Goal: Transaction & Acquisition: Purchase product/service

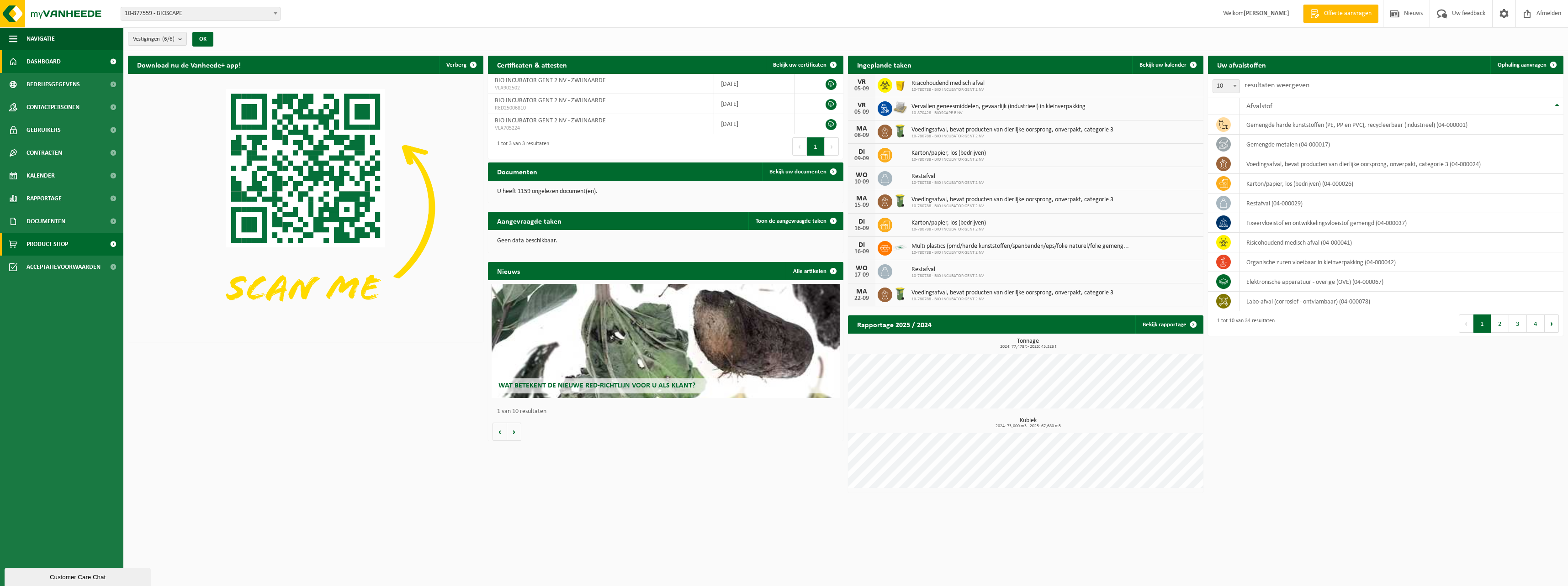
click at [57, 240] on span "Product Shop" at bounding box center [47, 244] width 41 height 23
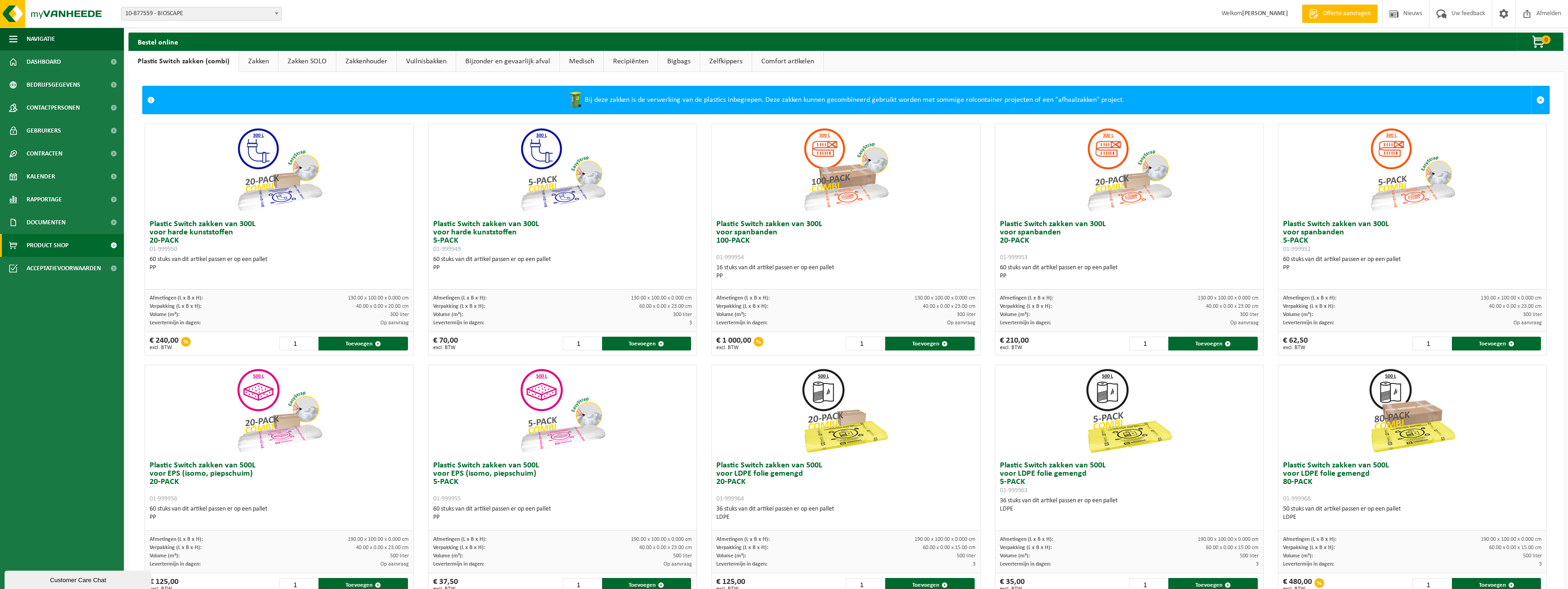
click at [531, 62] on link "Bijzonder en gevaarlijk afval" at bounding box center [508, 61] width 103 height 21
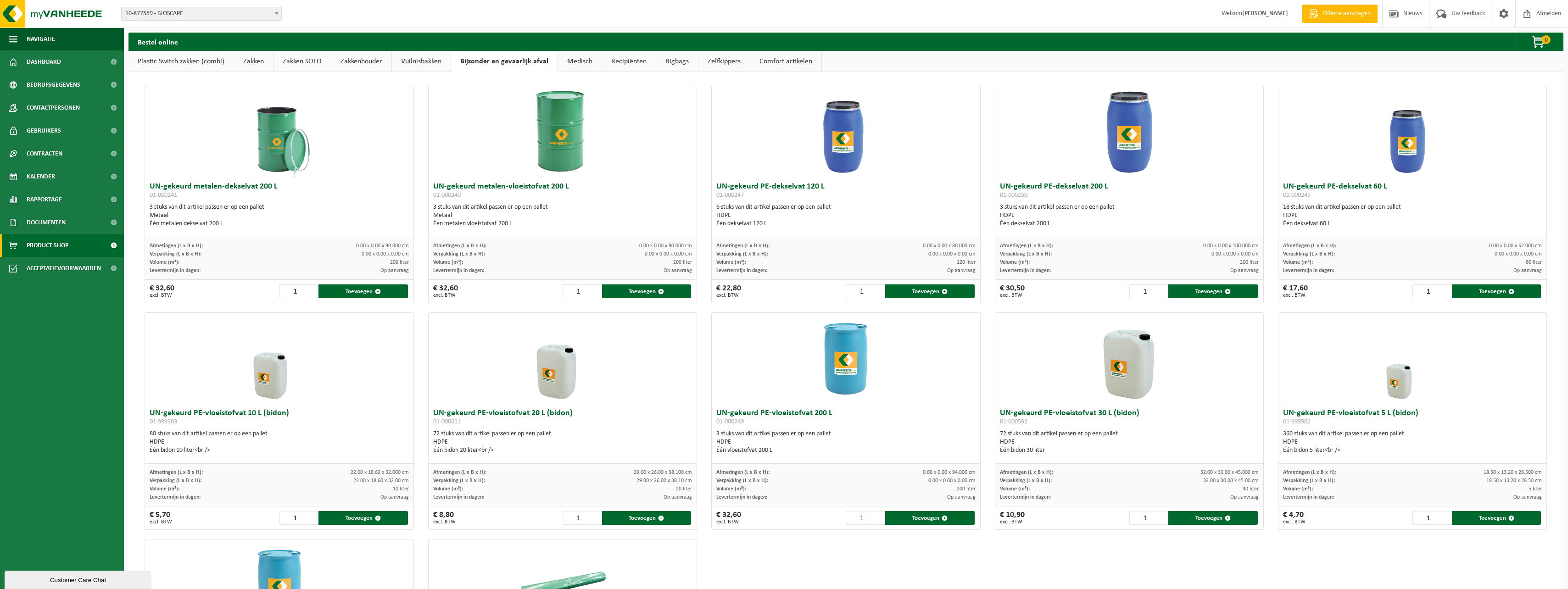
click at [570, 61] on link "Medisch" at bounding box center [580, 61] width 44 height 21
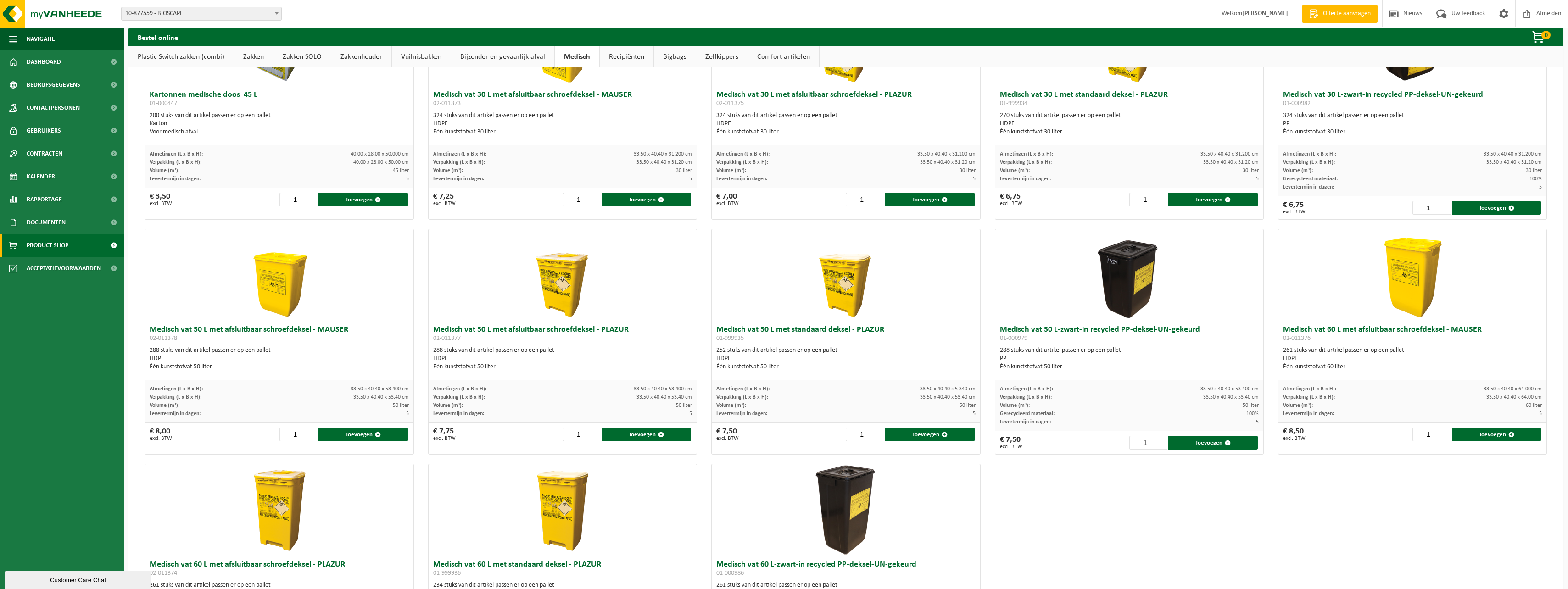
scroll to position [138, 0]
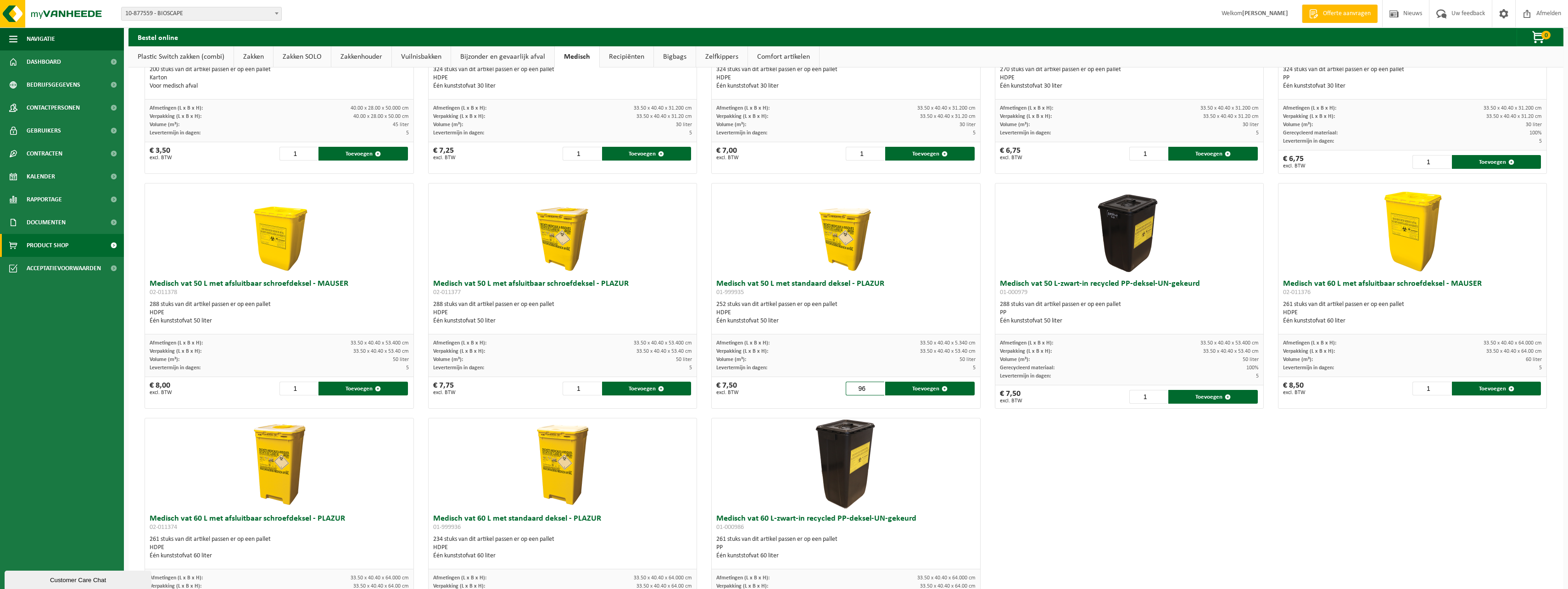
click at [874, 386] on input "96" at bounding box center [865, 388] width 38 height 13
click at [874, 386] on input "97" at bounding box center [865, 388] width 38 height 13
click at [874, 386] on input "98" at bounding box center [865, 388] width 38 height 13
click at [874, 386] on input "99" at bounding box center [865, 388] width 38 height 13
click at [874, 386] on input "100" at bounding box center [865, 388] width 38 height 13
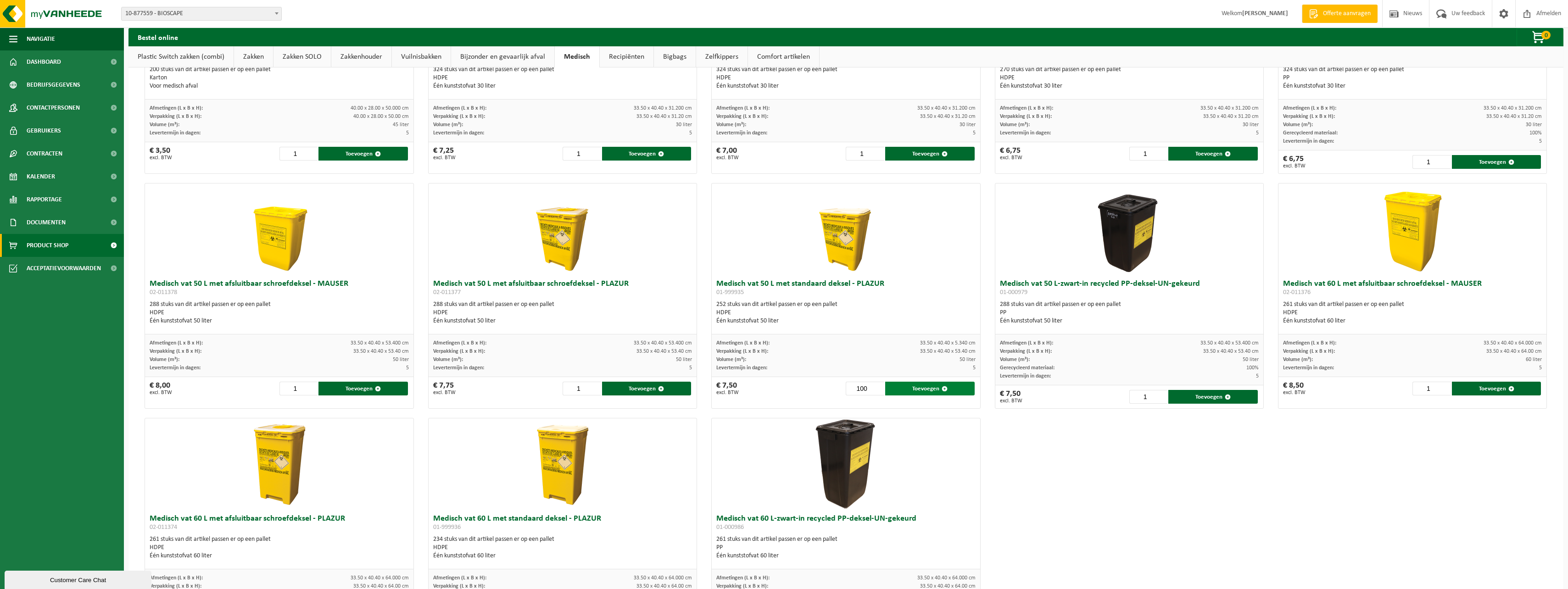
click at [914, 389] on button "Toevoegen" at bounding box center [930, 388] width 89 height 13
type input "1"
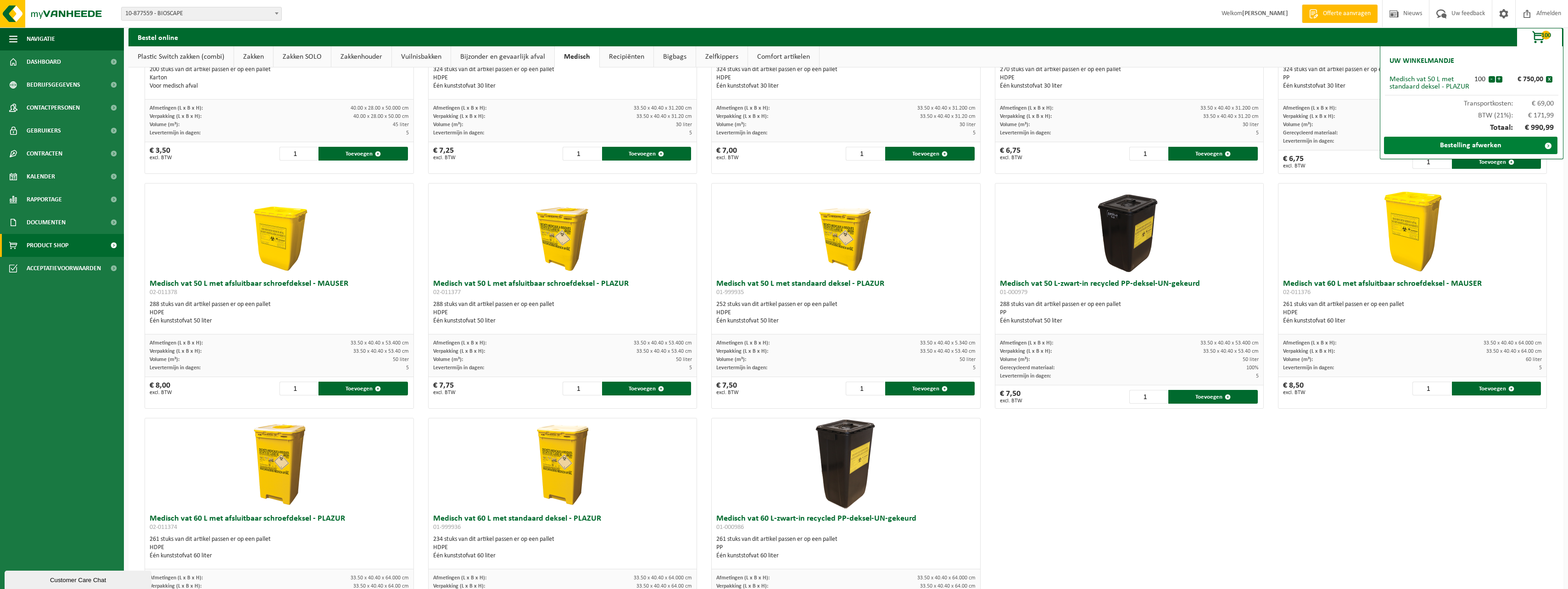
click at [1495, 146] on link "Bestelling afwerken" at bounding box center [1471, 146] width 173 height 17
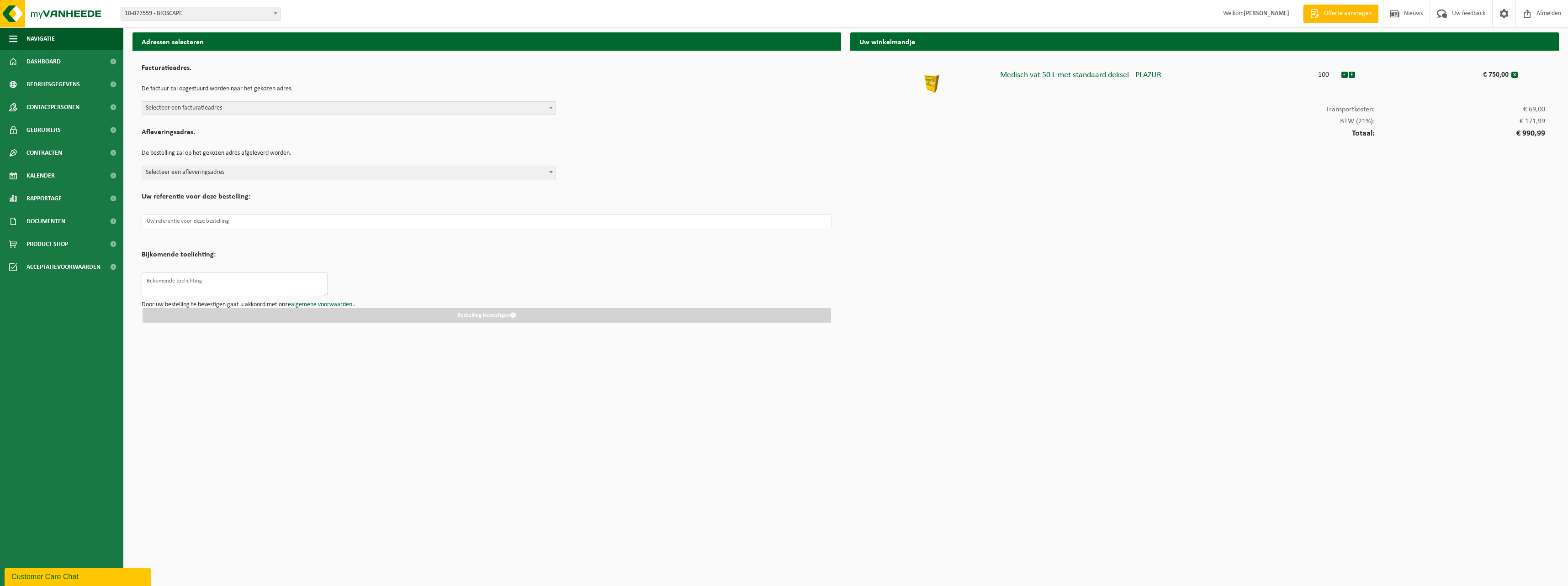
click at [244, 105] on span "Selecteer een facturatieadres" at bounding box center [348, 108] width 413 height 13
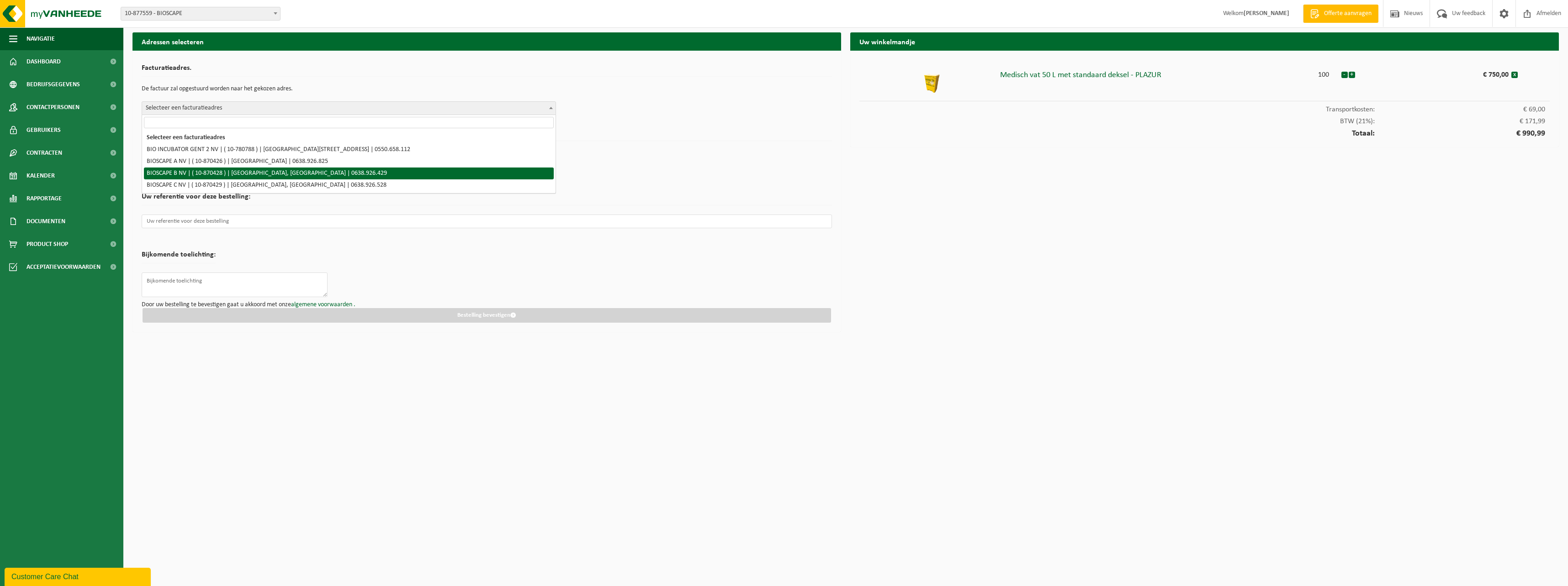
select select "104674"
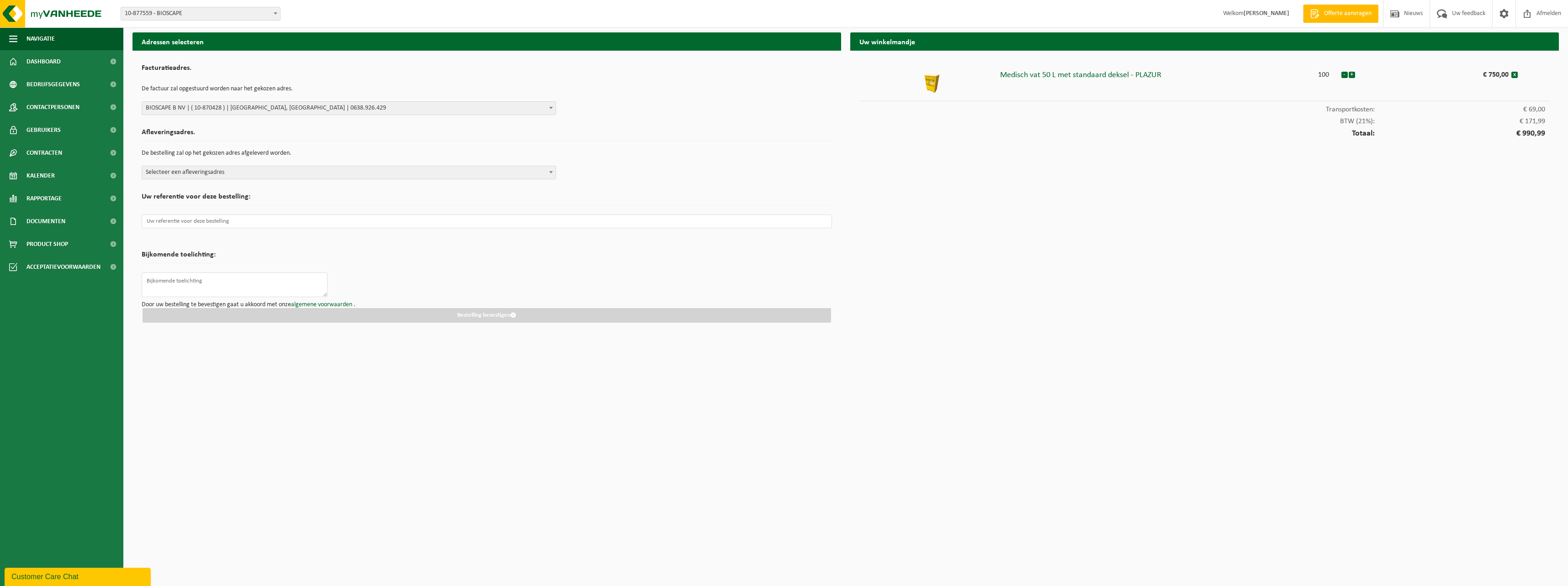
click at [199, 172] on span "Selecteer een afleveringsadres" at bounding box center [348, 172] width 413 height 13
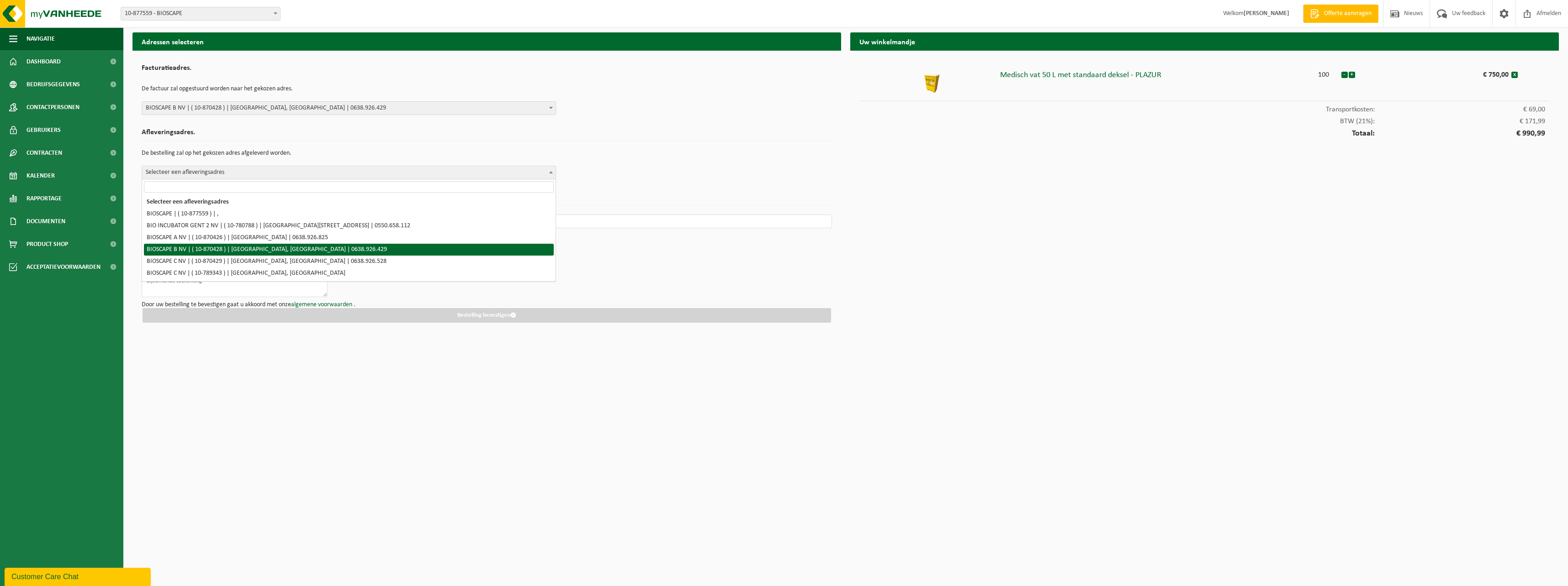
select select "104674"
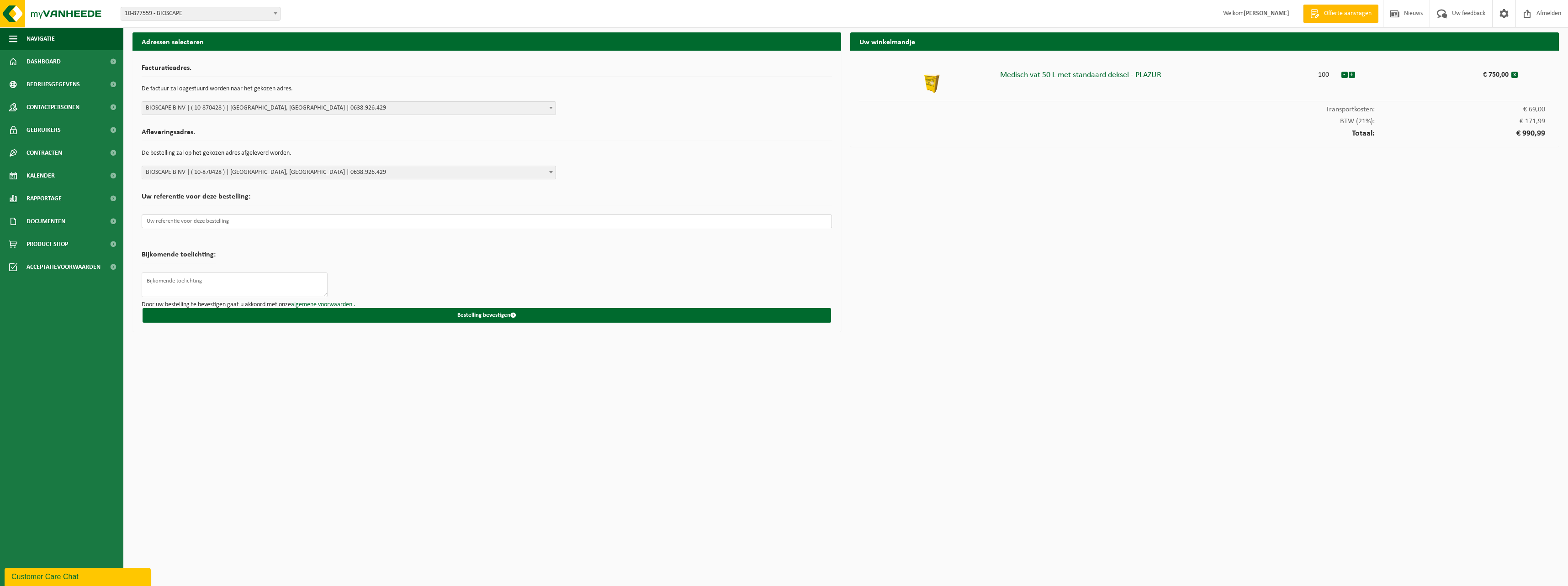
click at [203, 221] on input "text" at bounding box center [487, 221] width 690 height 13
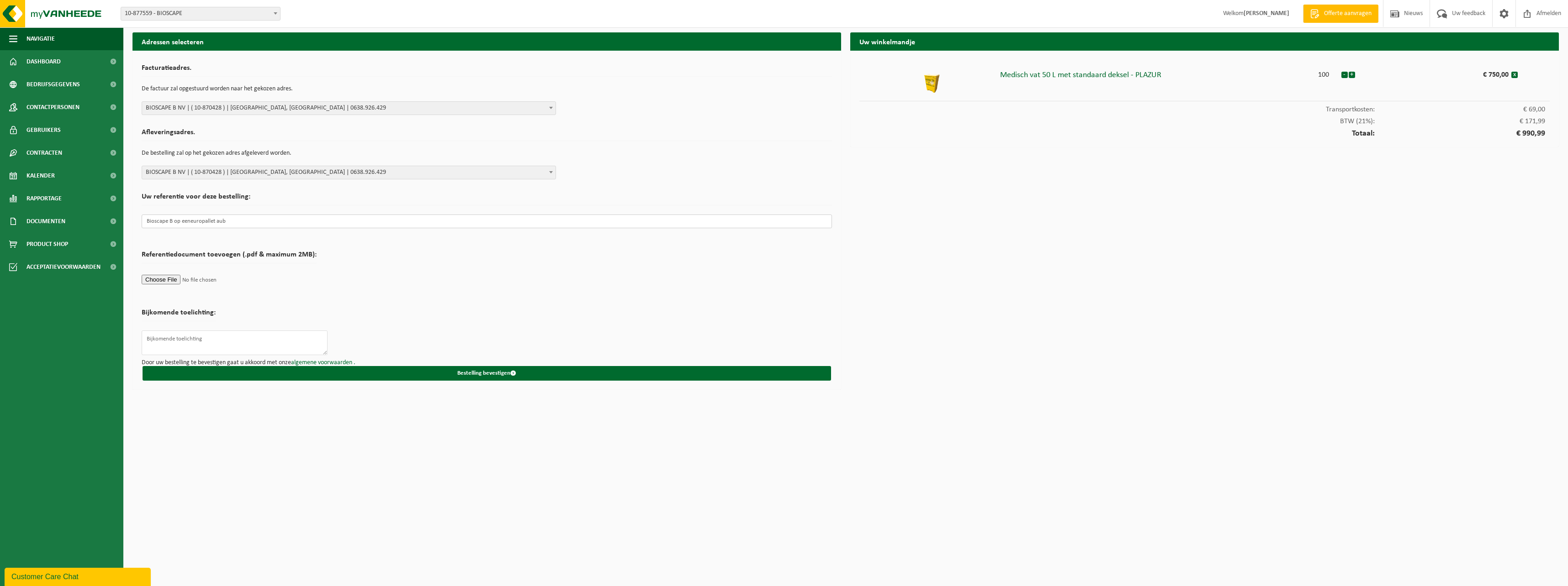
click at [189, 218] on input "Bioscape B op eeneuropallet aub" at bounding box center [487, 221] width 690 height 13
click at [191, 221] on input "Bioscape B op eeneuropallet aub" at bounding box center [487, 221] width 690 height 13
drag, startPoint x: 243, startPoint y: 221, endPoint x: 126, endPoint y: 223, distance: 117.0
click at [126, 223] on div "Adressen selecteren Facturatieadres. De factuur zal opgestuurd worden naar het …" at bounding box center [845, 214] width 1444 height 362
type input "Bioscape B op een europallet aub"
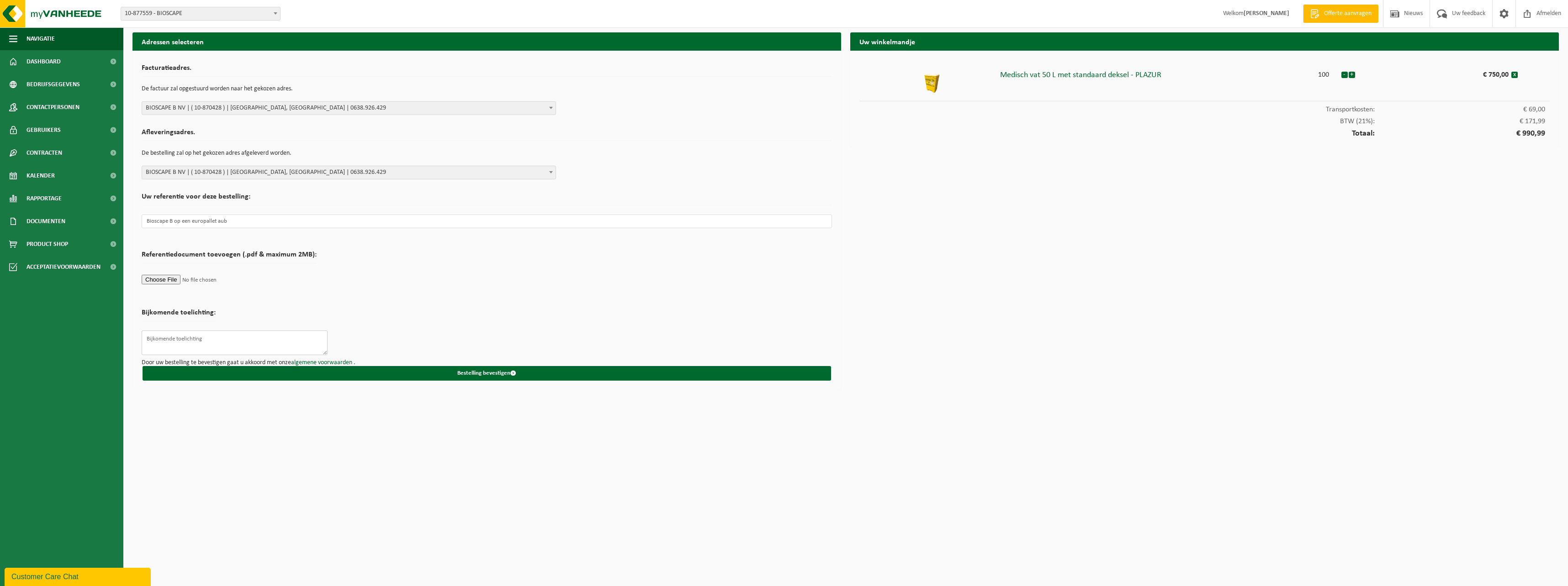
click at [193, 339] on textarea at bounding box center [235, 343] width 186 height 25
paste textarea "Bioscape B op een europallet aub"
type textarea "Bioscape B op een europallet aub"
click at [419, 372] on button "Bestelling bevestigen" at bounding box center [487, 374] width 689 height 15
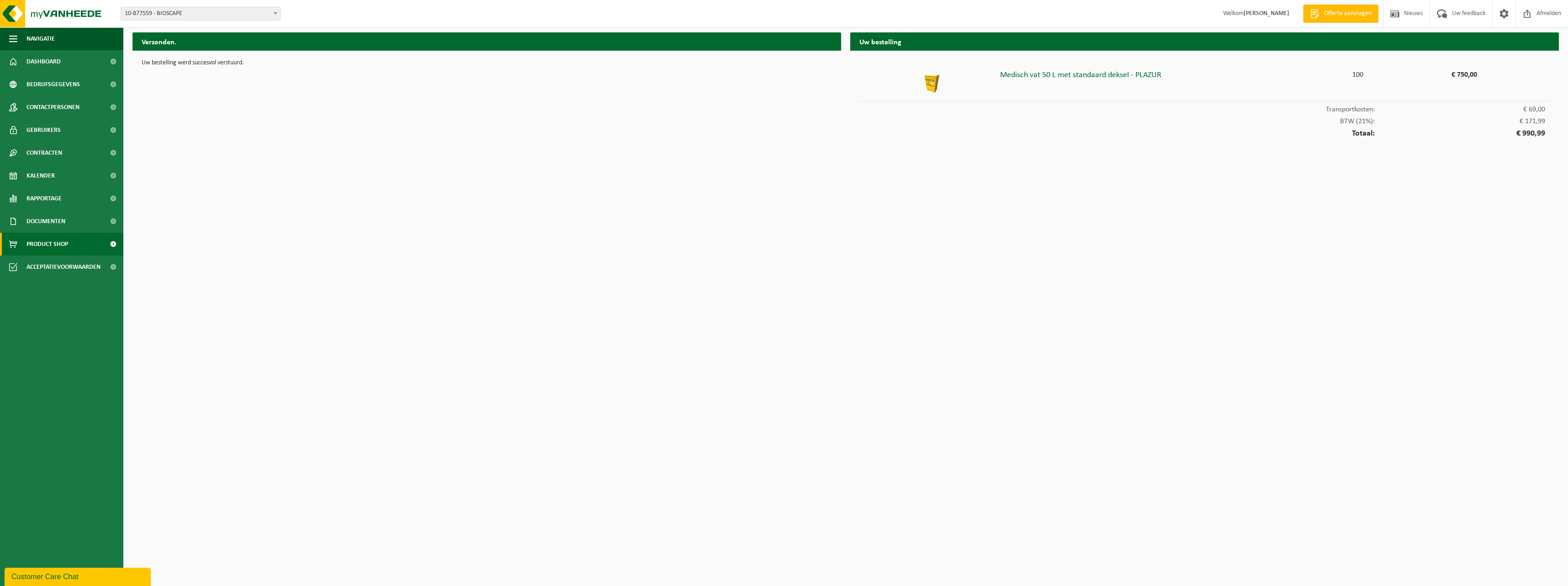
click at [49, 243] on span "Product Shop" at bounding box center [47, 244] width 41 height 23
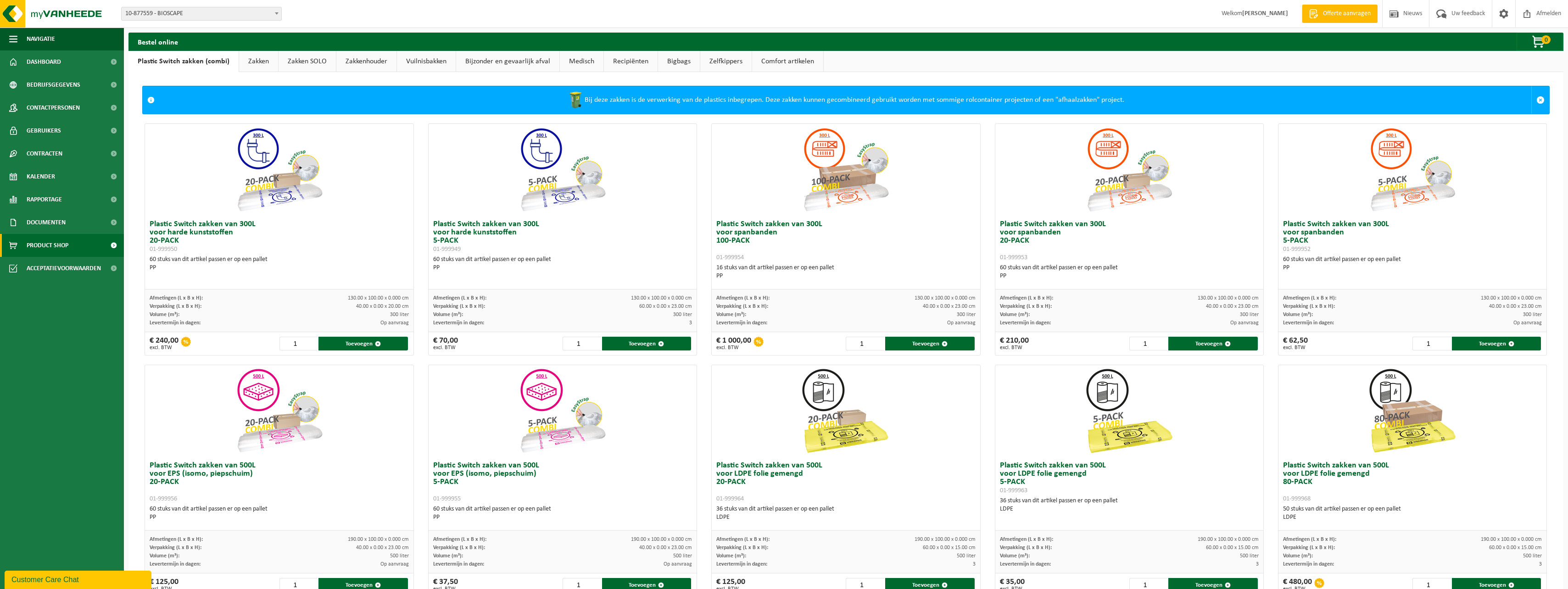
click at [421, 63] on link "Vuilnisbakken" at bounding box center [426, 61] width 58 height 21
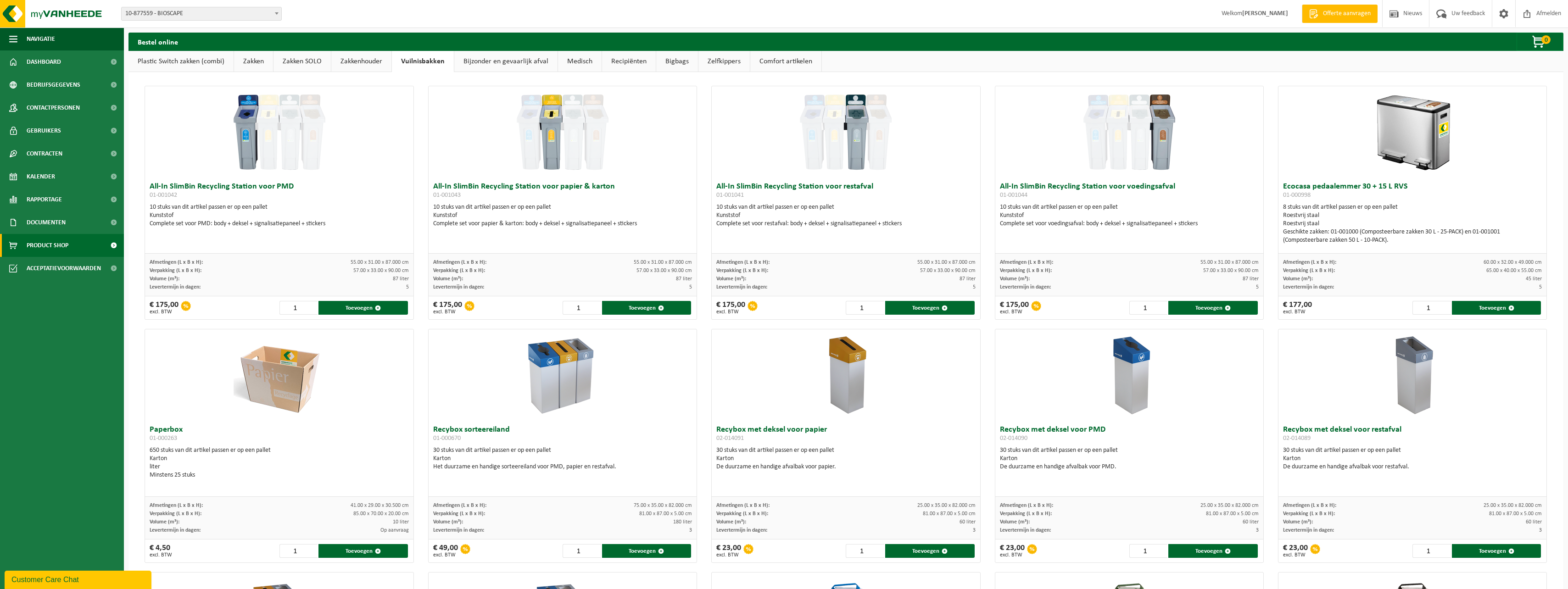
click at [368, 60] on link "Zakkenhouder" at bounding box center [361, 61] width 60 height 21
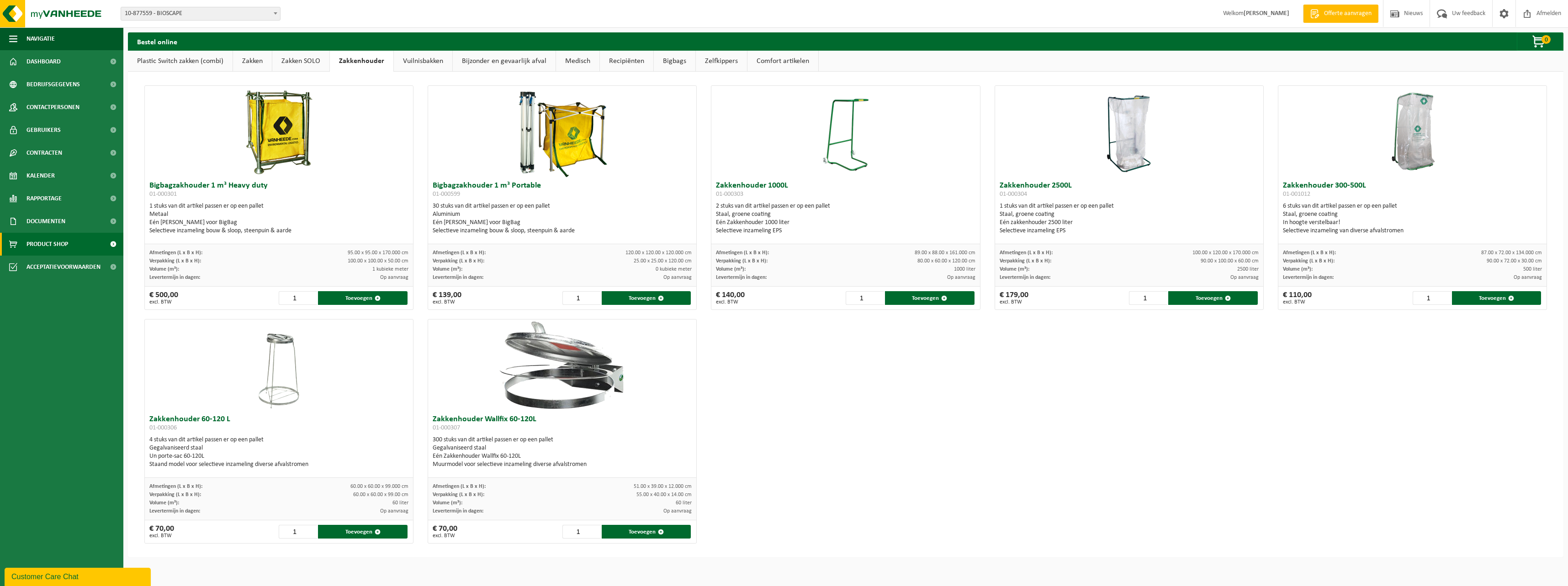
click at [522, 55] on link "Bijzonder en gevaarlijk afval" at bounding box center [504, 61] width 103 height 21
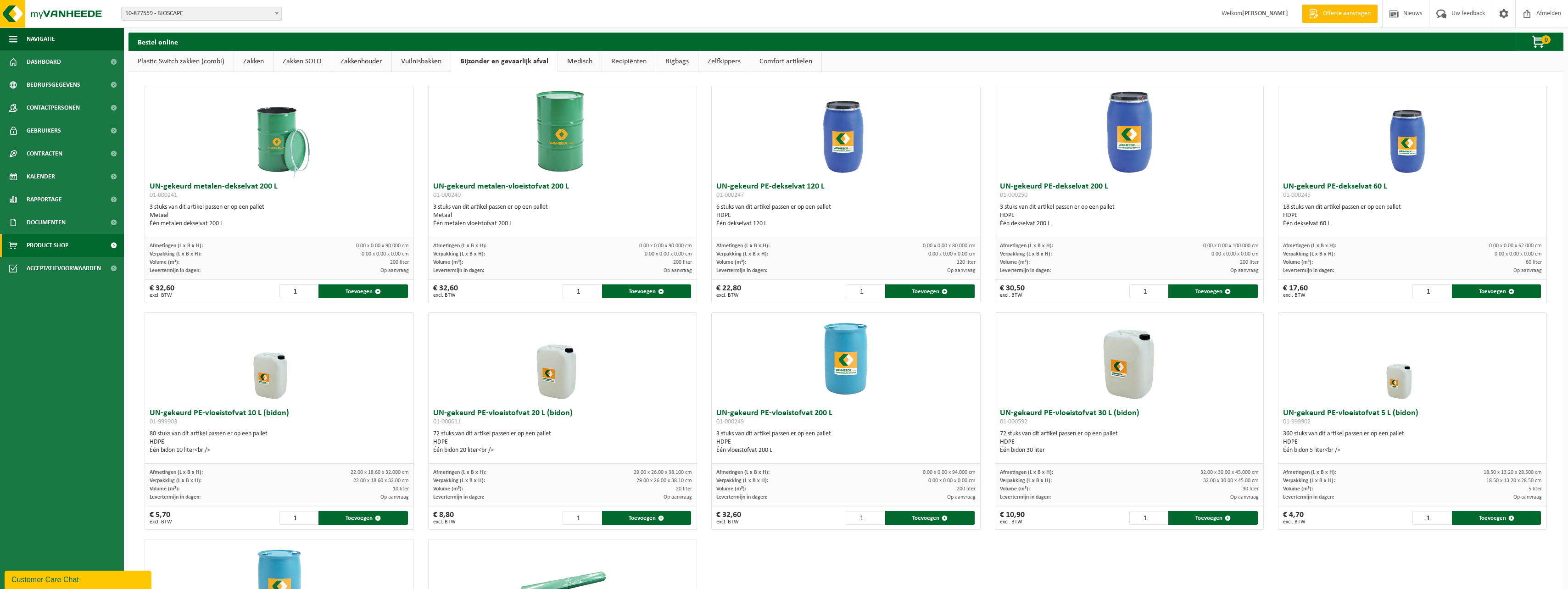
click at [317, 59] on link "Zakken SOLO" at bounding box center [302, 61] width 57 height 21
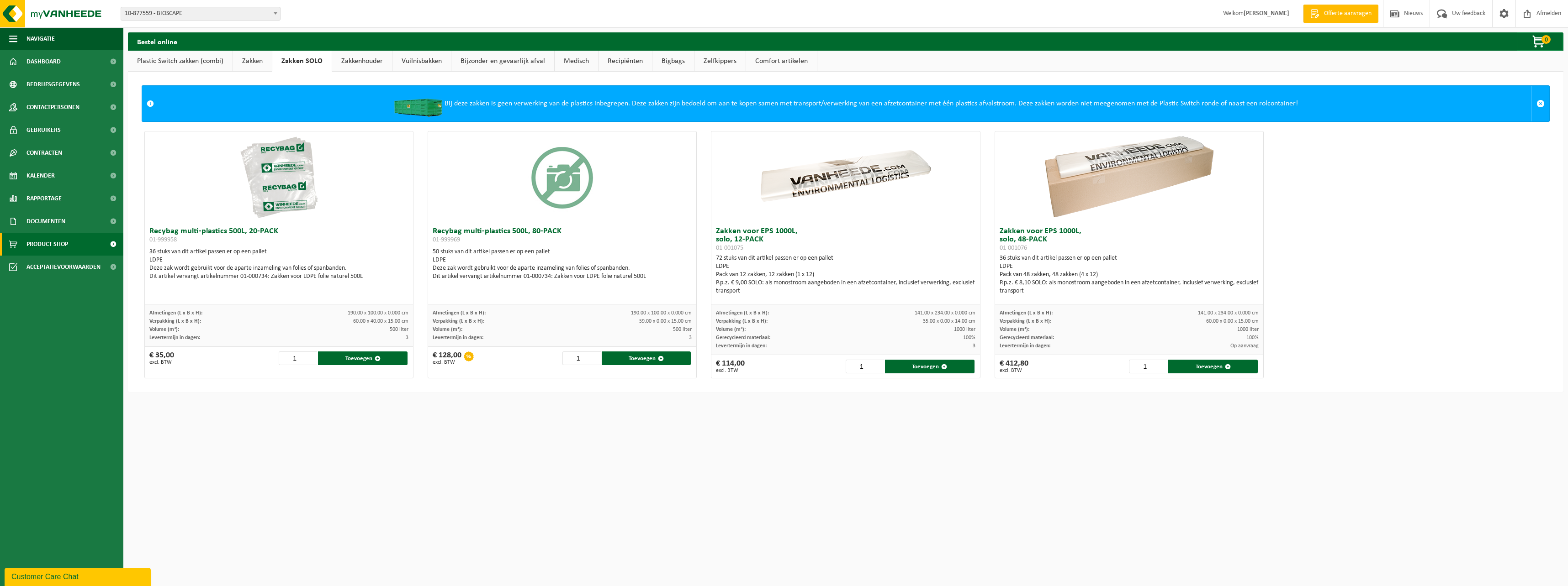
click at [572, 61] on link "Medisch" at bounding box center [576, 61] width 43 height 21
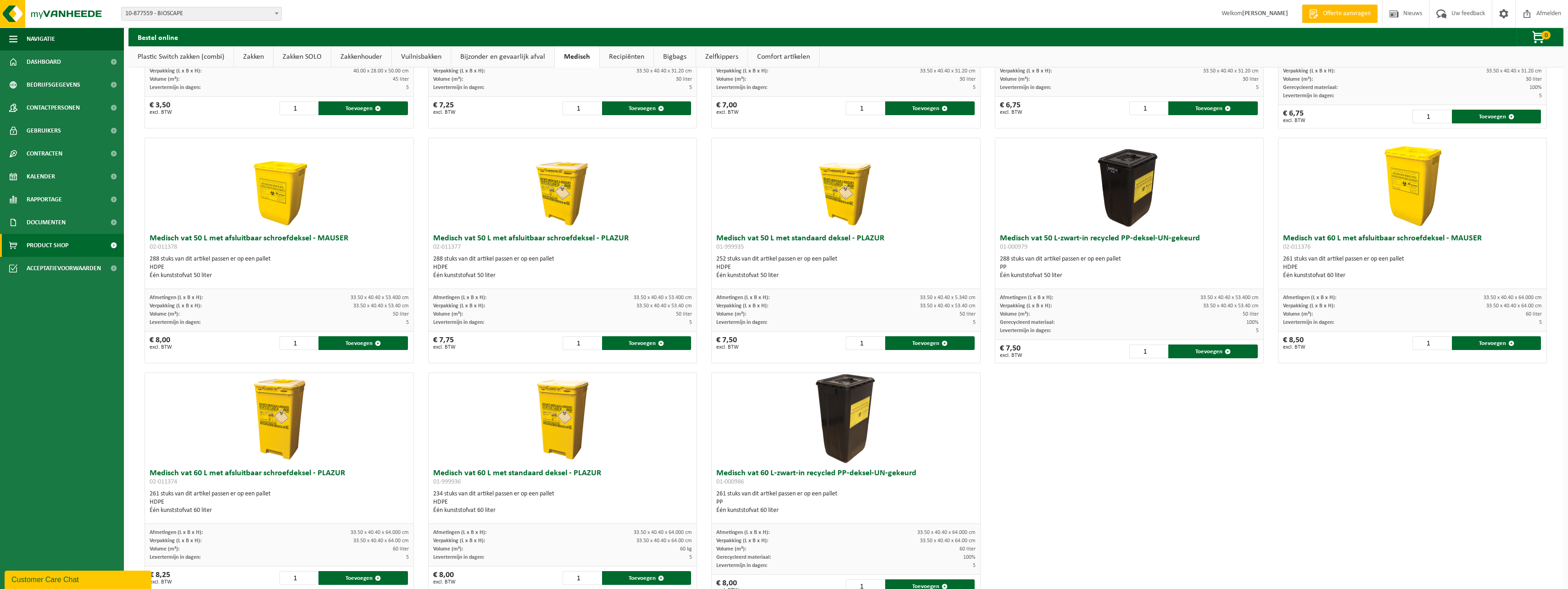
scroll to position [183, 0]
click at [873, 340] on input "96" at bounding box center [865, 343] width 38 height 13
click at [873, 340] on input "97" at bounding box center [865, 343] width 38 height 13
click at [873, 340] on input "98" at bounding box center [865, 343] width 38 height 13
click at [873, 340] on input "99" at bounding box center [865, 343] width 38 height 13
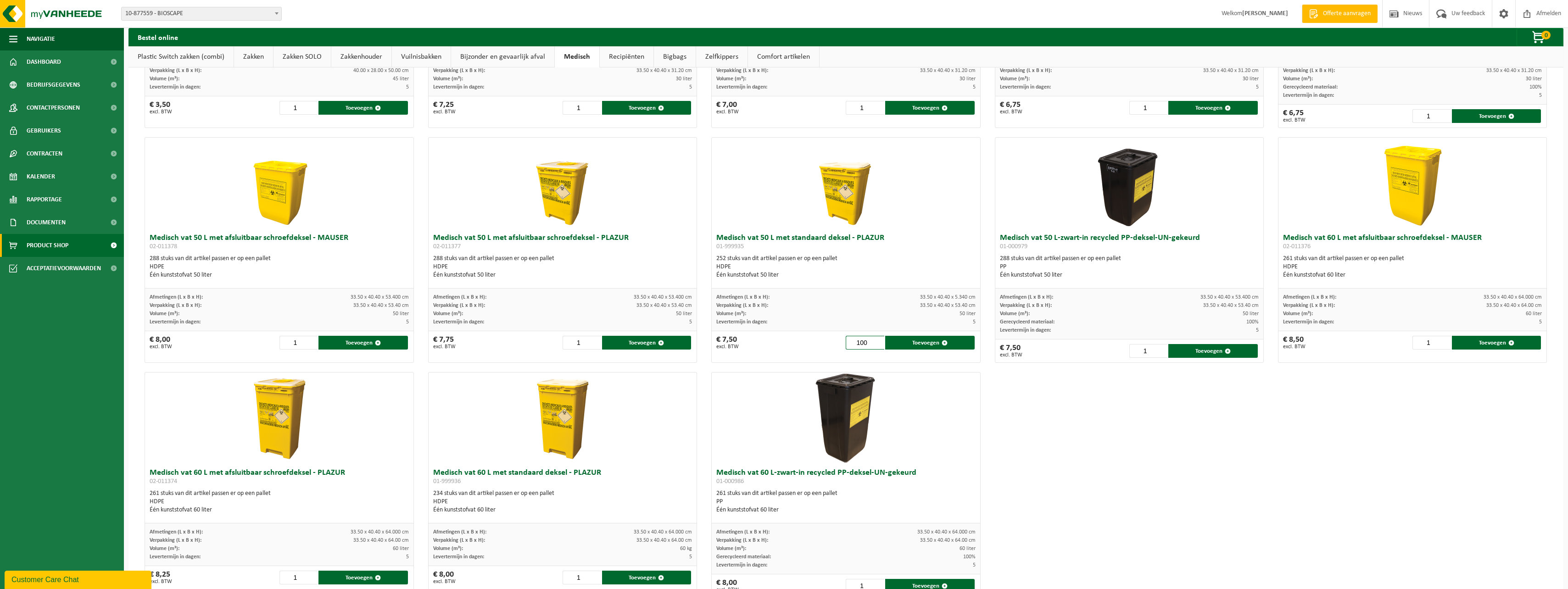
click at [873, 340] on input "100" at bounding box center [865, 343] width 38 height 13
click at [909, 338] on button "Toevoegen" at bounding box center [930, 343] width 89 height 13
type input "1"
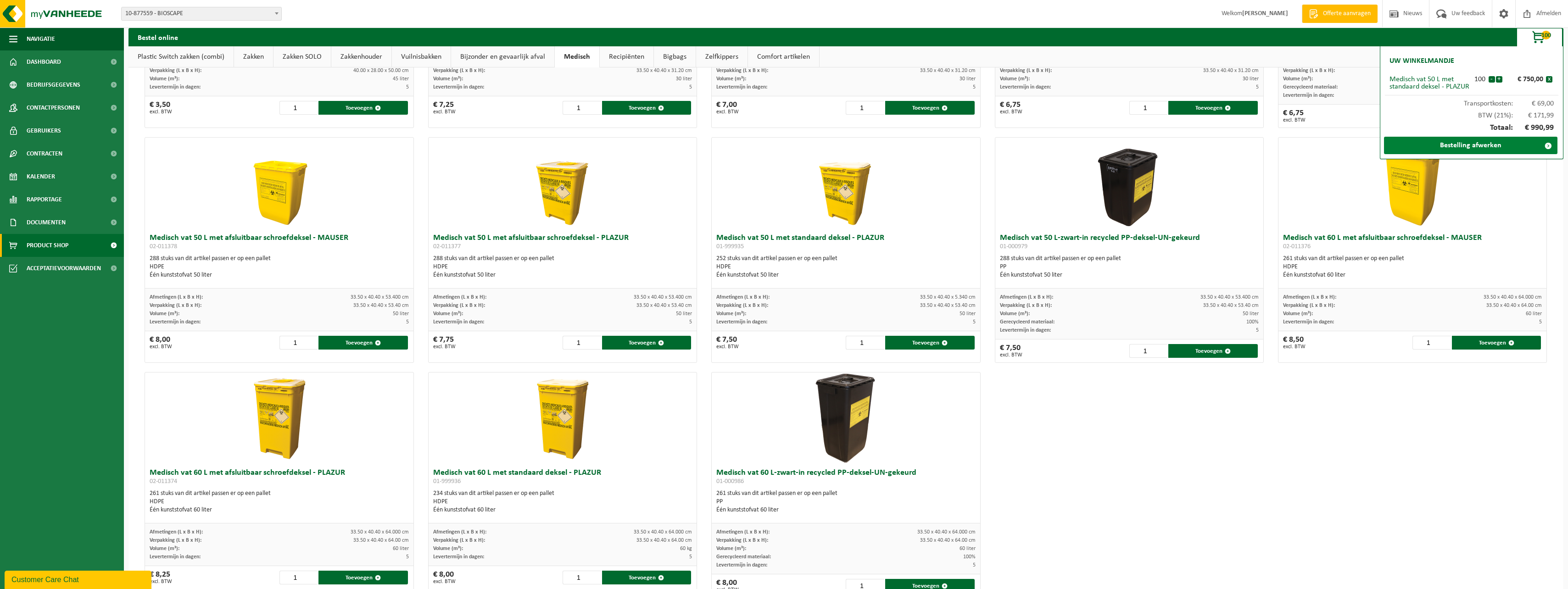
click at [1483, 140] on link "Bestelling afwerken" at bounding box center [1471, 146] width 173 height 17
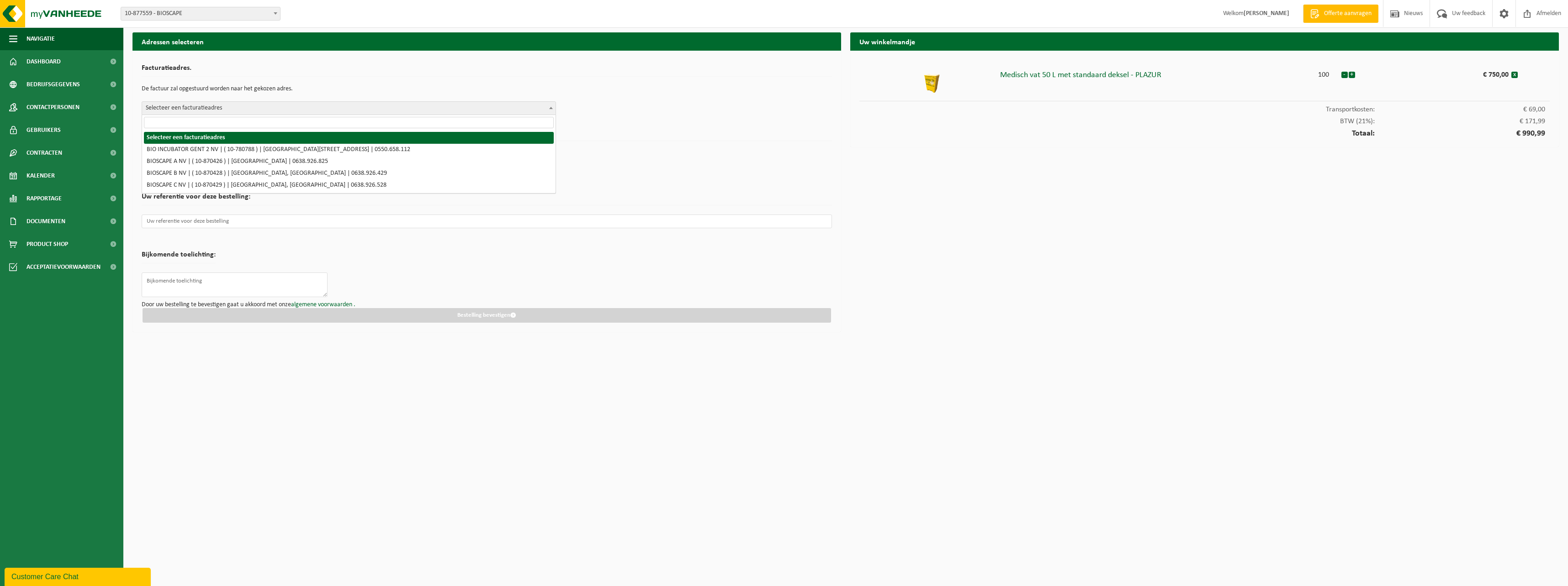
click at [228, 104] on span "Selecteer een facturatieadres" at bounding box center [348, 108] width 413 height 13
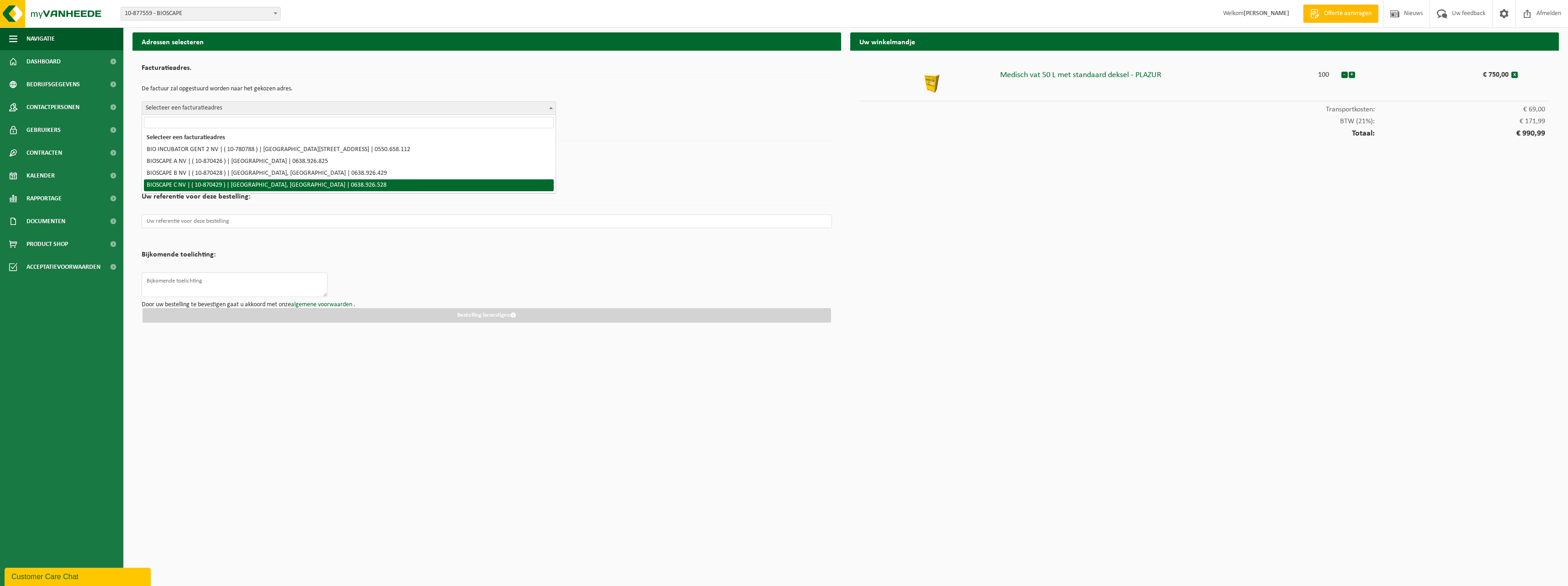
select select "104675"
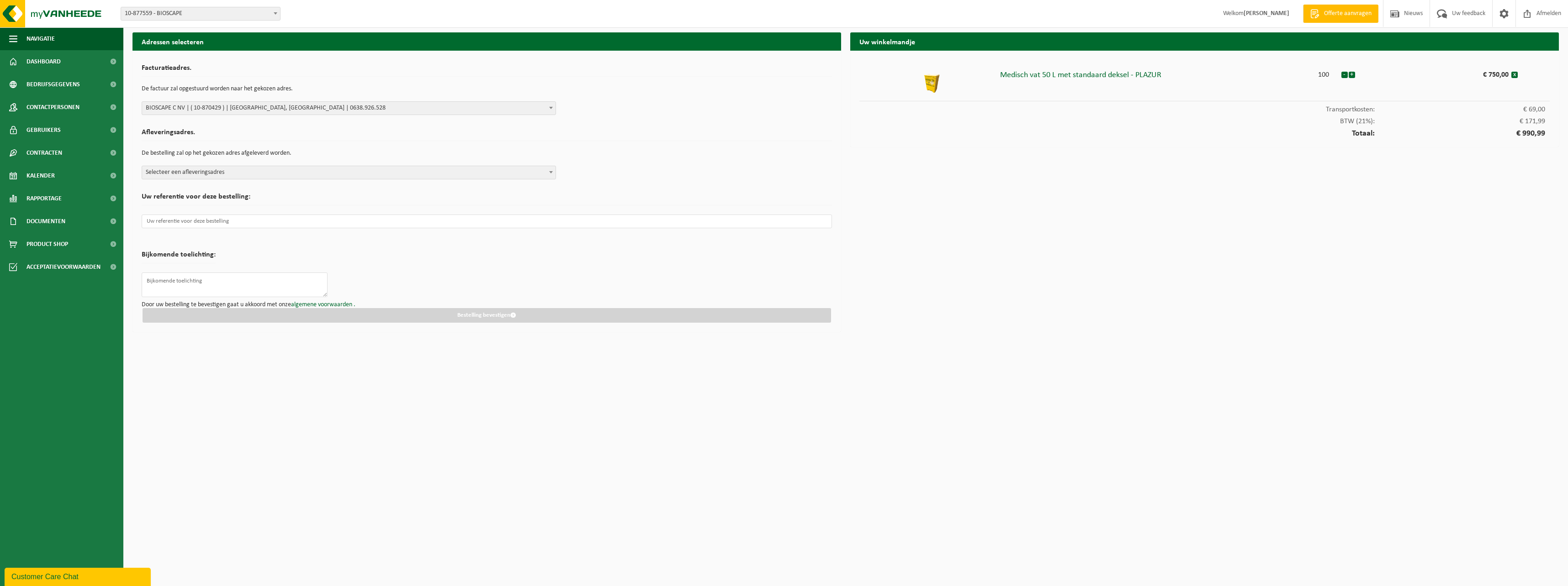
click at [236, 175] on span "Selecteer een afleveringsadres" at bounding box center [348, 172] width 413 height 13
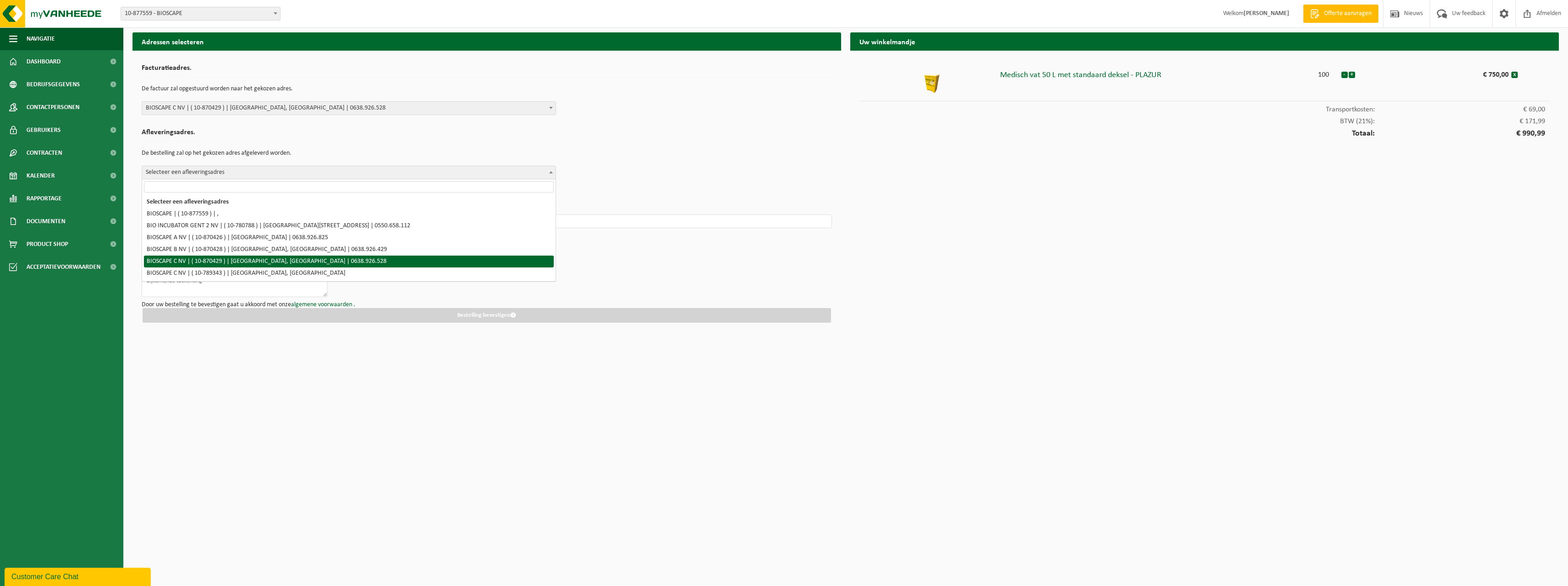
select select "104675"
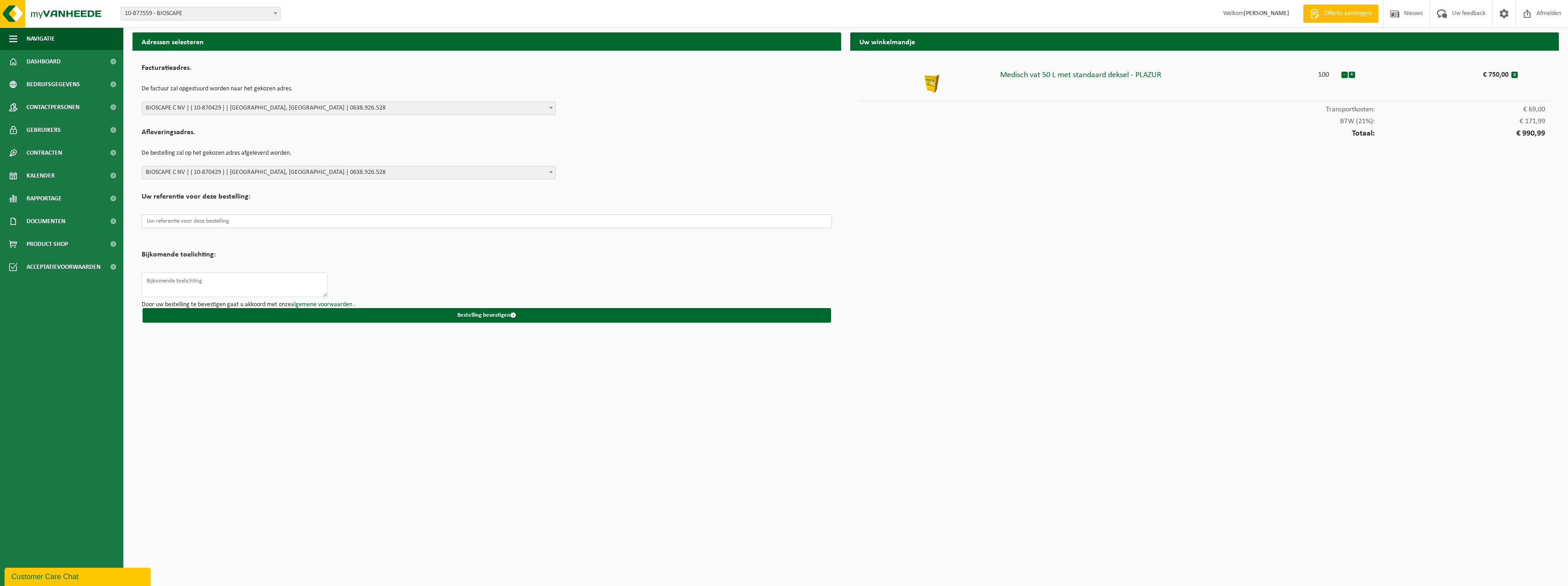
click at [219, 223] on input "text" at bounding box center [487, 221] width 690 height 13
paste input "Bioscape B op een europallet aub"
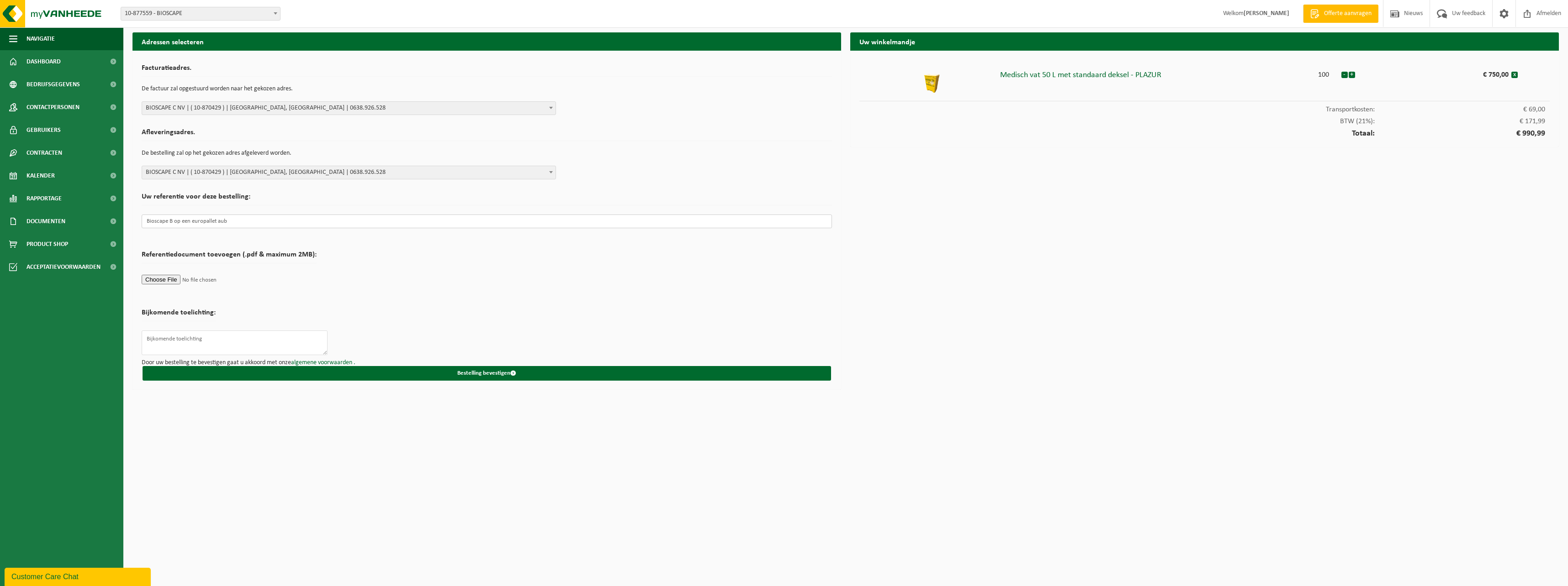
click at [171, 223] on input "Bioscape B op een europallet aub" at bounding box center [487, 221] width 690 height 13
type input "Bioscape C op een europallet aub"
click at [163, 339] on textarea at bounding box center [235, 343] width 186 height 25
paste textarea "Bioscape B op een europallet aub"
type textarea "Bioscape B op een europallet aub"
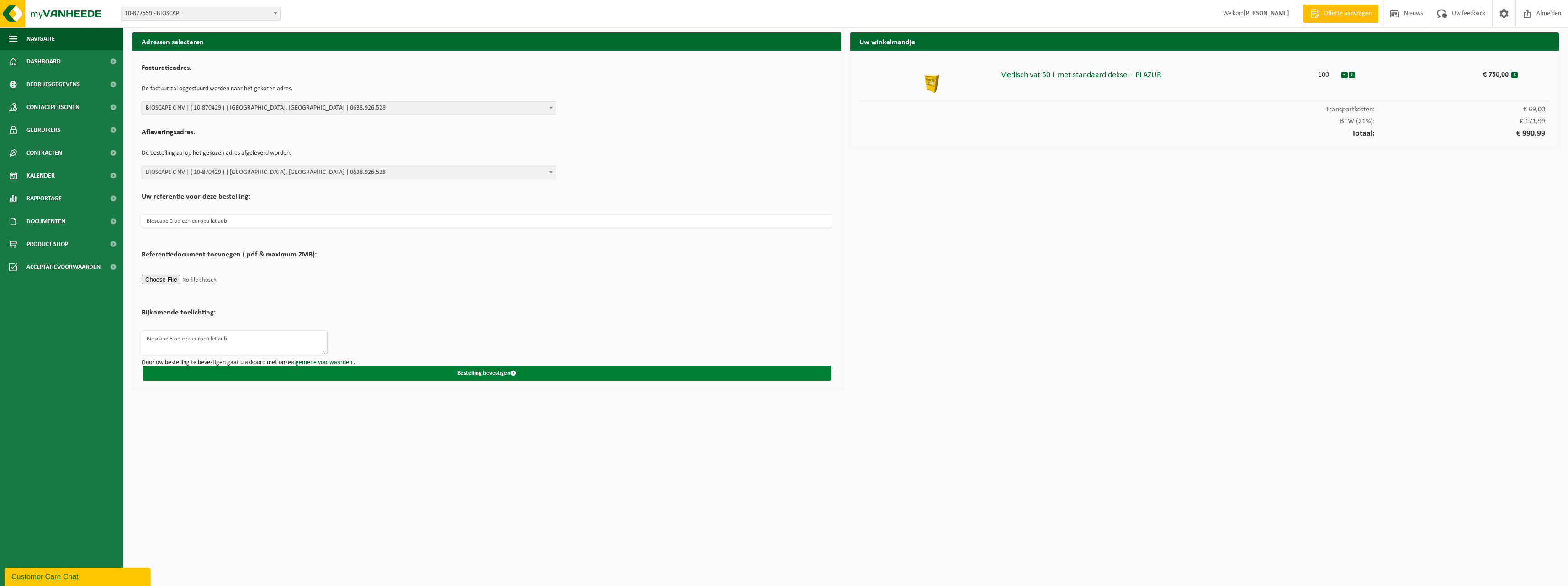
click at [356, 369] on button "Bestelling bevestigen" at bounding box center [487, 374] width 689 height 15
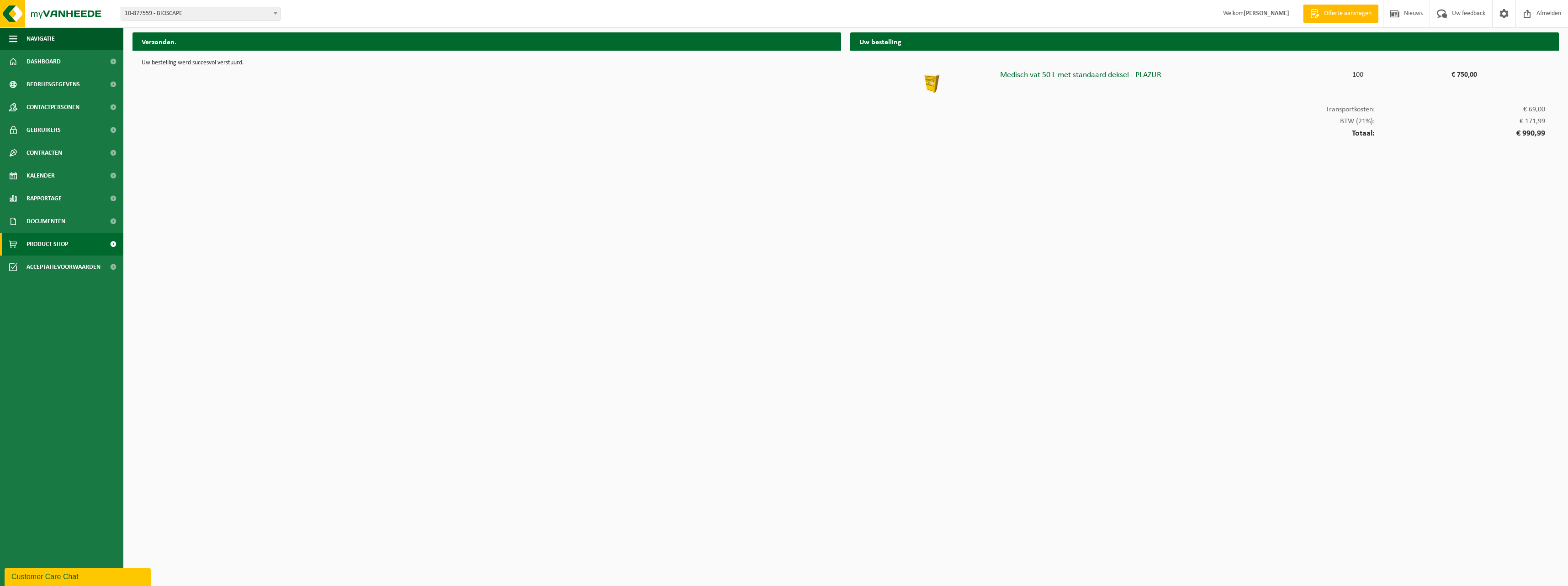
click at [57, 246] on span "Product Shop" at bounding box center [47, 244] width 41 height 23
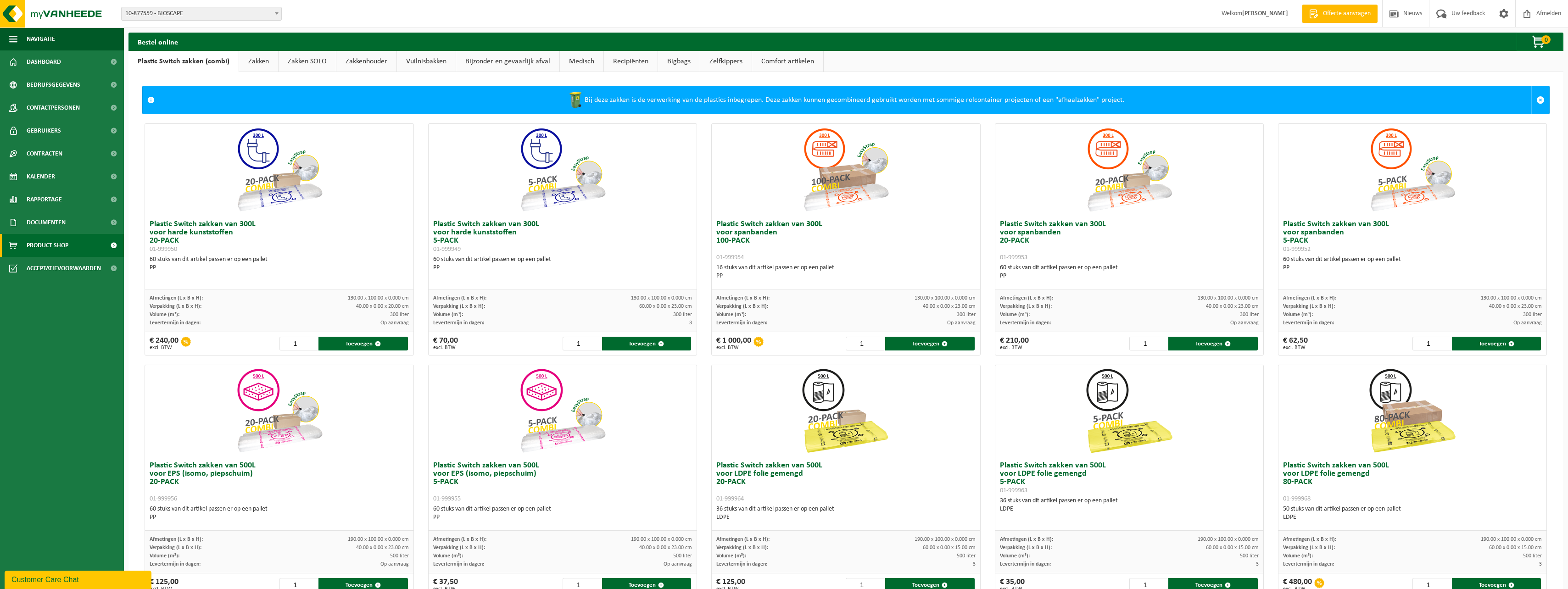
click at [530, 49] on div "Bestel online 0 Uw winkelmandje is momenteel leeg." at bounding box center [846, 42] width 1435 height 18
click at [523, 60] on link "Bijzonder en gevaarlijk afval" at bounding box center [508, 61] width 103 height 21
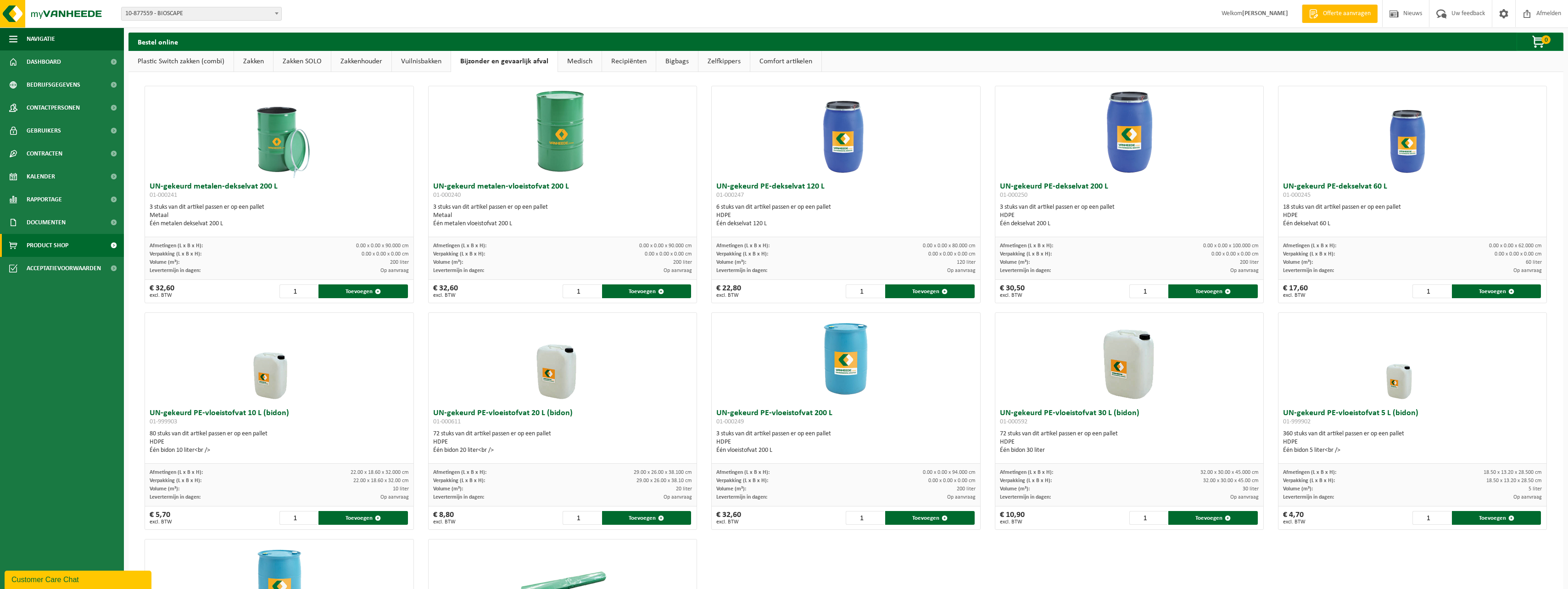
click at [574, 60] on link "Medisch" at bounding box center [580, 61] width 44 height 21
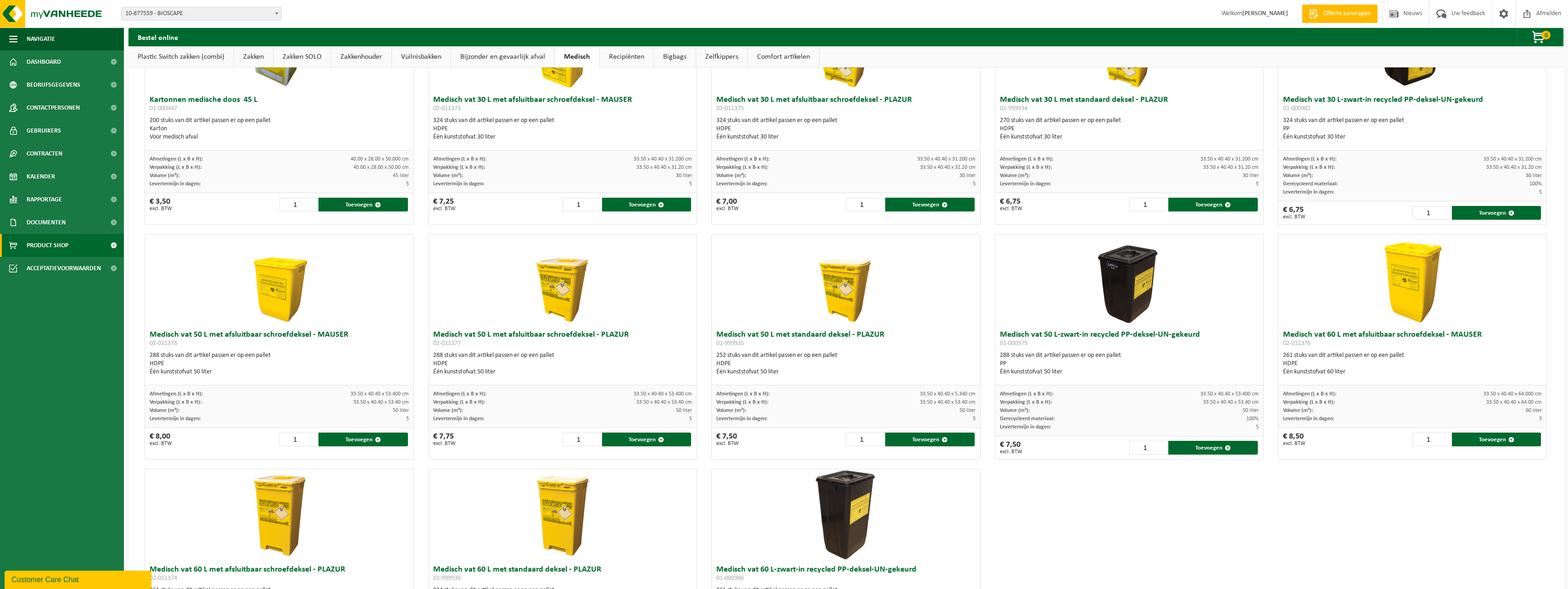
scroll to position [92, 0]
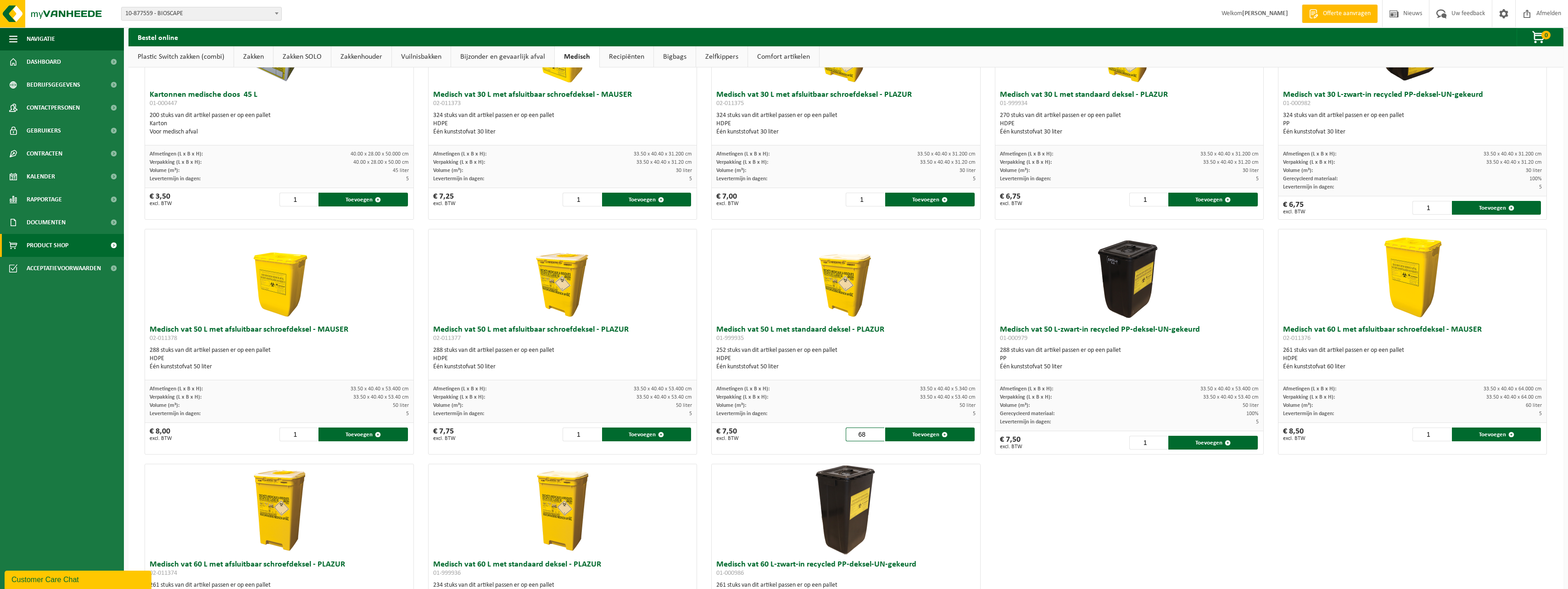
click at [875, 431] on input "68" at bounding box center [865, 435] width 38 height 13
click at [875, 431] on input "81" at bounding box center [865, 435] width 38 height 13
click at [875, 431] on input "82" at bounding box center [865, 435] width 38 height 13
click at [875, 431] on input "83" at bounding box center [865, 435] width 38 height 13
click at [875, 431] on input "84" at bounding box center [865, 435] width 38 height 13
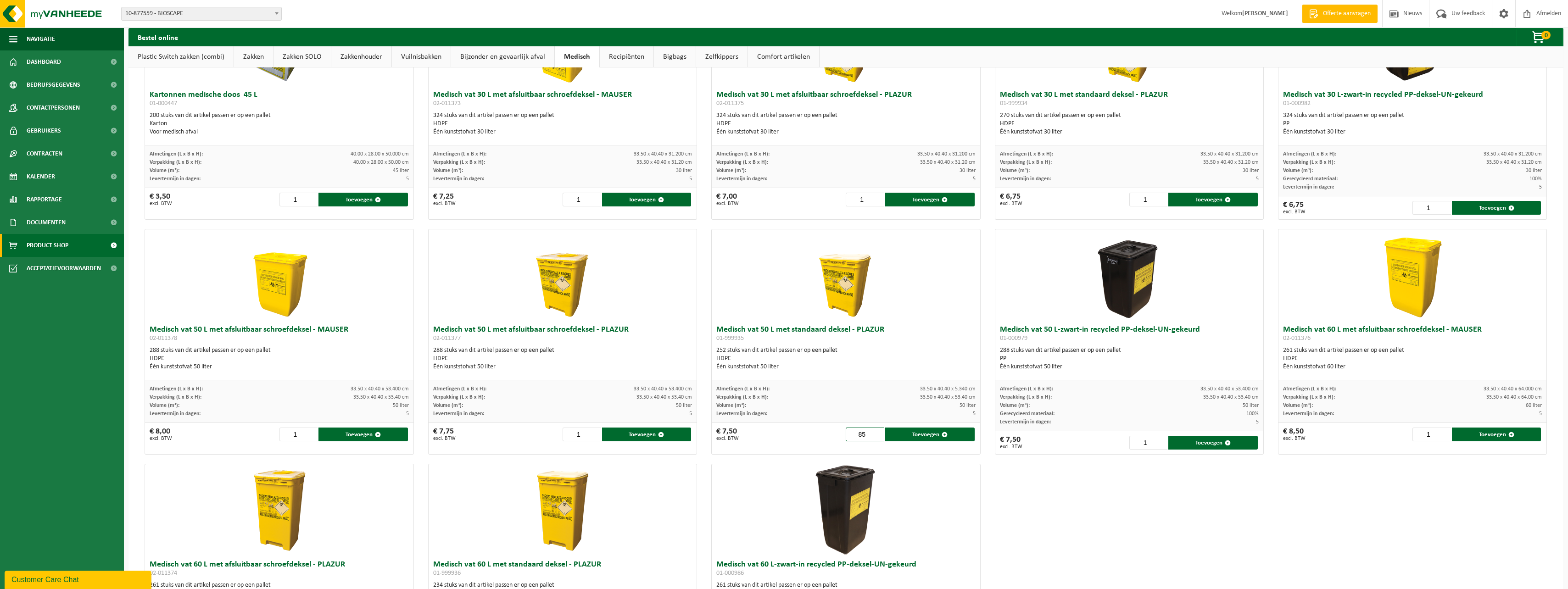
click at [875, 431] on input "85" at bounding box center [865, 435] width 38 height 13
click at [875, 431] on input "86" at bounding box center [865, 435] width 38 height 13
click at [875, 431] on input "87" at bounding box center [865, 435] width 38 height 13
click at [875, 431] on input "88" at bounding box center [865, 435] width 38 height 13
click at [875, 431] on input "89" at bounding box center [865, 435] width 38 height 13
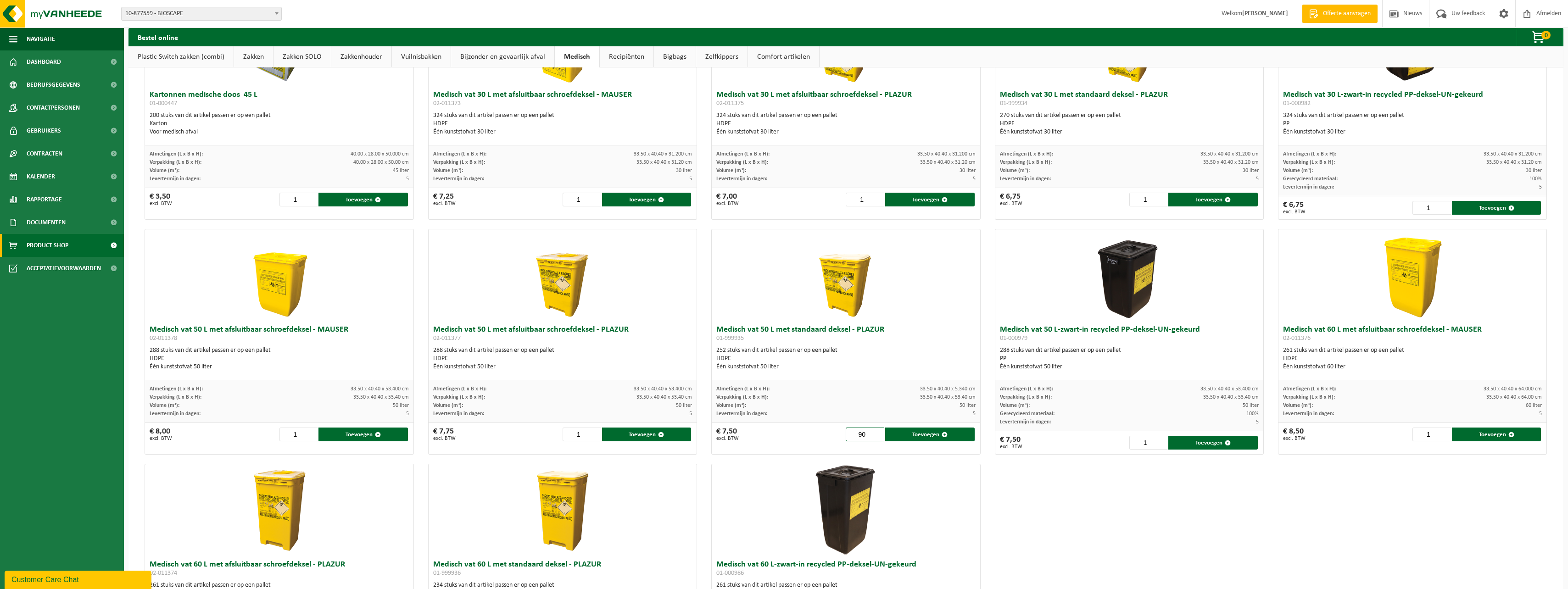
click at [875, 431] on input "90" at bounding box center [865, 435] width 38 height 13
click at [875, 431] on input "91" at bounding box center [865, 435] width 38 height 13
click at [875, 431] on input "92" at bounding box center [865, 435] width 38 height 13
click at [875, 431] on input "93" at bounding box center [865, 435] width 38 height 13
click at [875, 431] on input "94" at bounding box center [865, 435] width 38 height 13
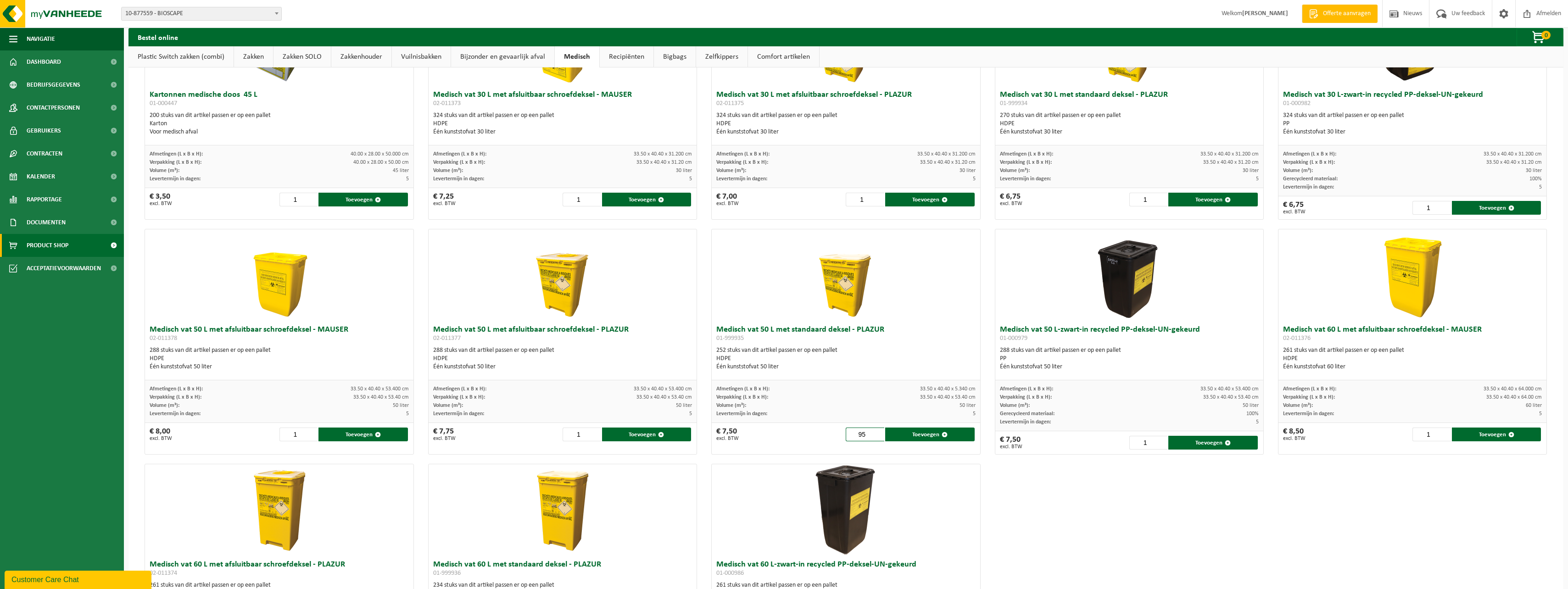
click at [875, 431] on input "95" at bounding box center [865, 435] width 38 height 13
click at [875, 431] on input "96" at bounding box center [865, 435] width 38 height 13
click at [875, 431] on input "97" at bounding box center [865, 435] width 38 height 13
click at [875, 431] on input "98" at bounding box center [865, 435] width 38 height 13
click at [875, 431] on input "99" at bounding box center [865, 435] width 38 height 13
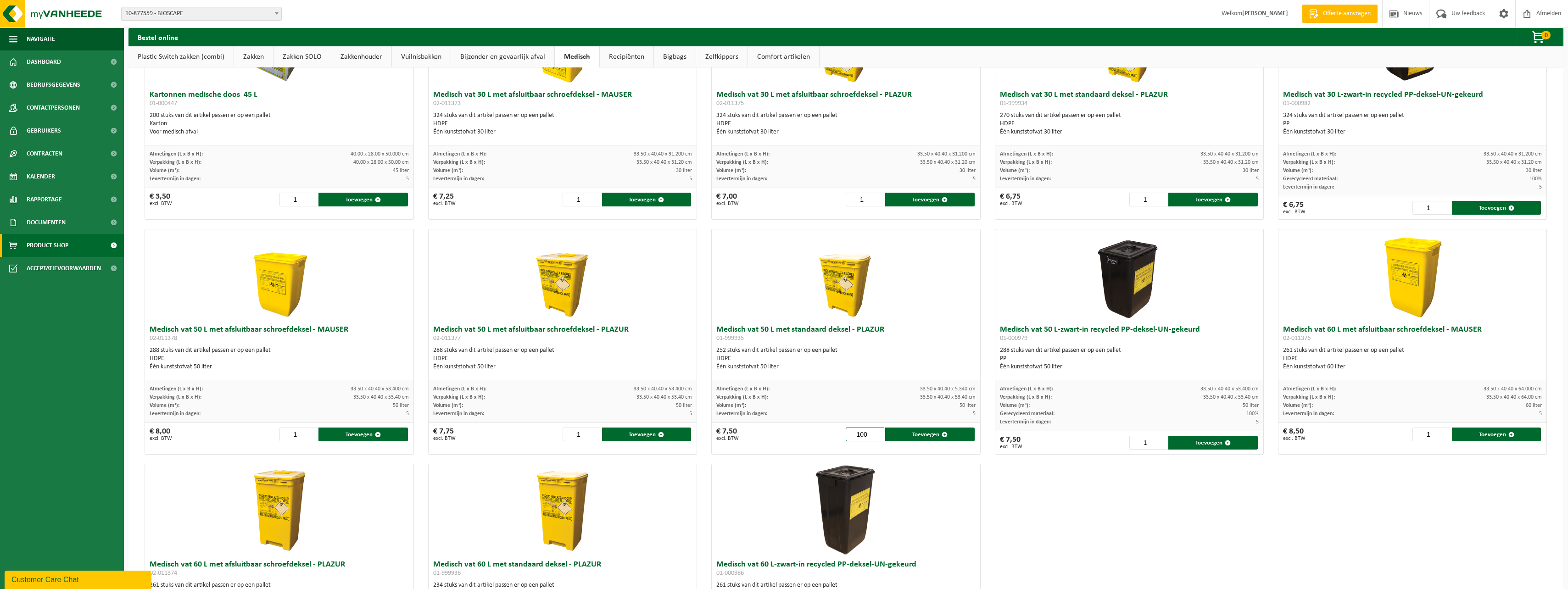
click at [875, 431] on input "100" at bounding box center [865, 435] width 38 height 13
click at [889, 439] on button "Toevoegen" at bounding box center [930, 435] width 89 height 13
type input "1"
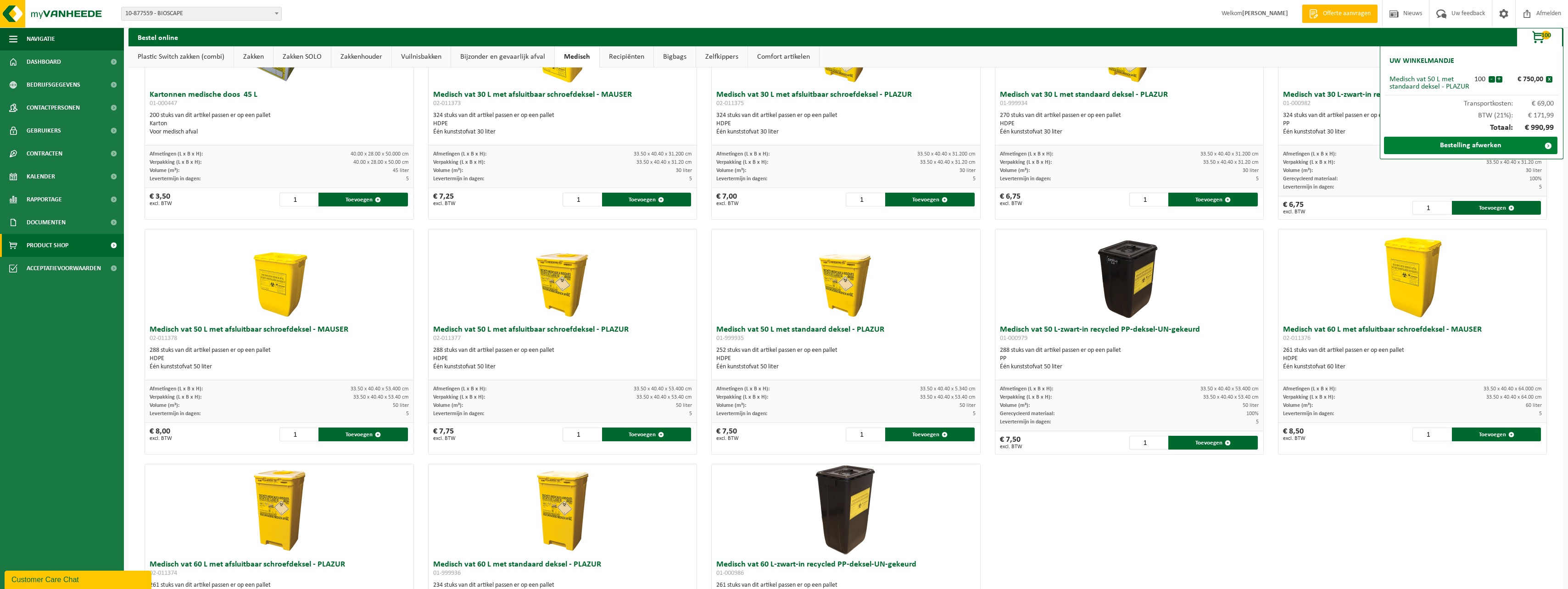
click at [1425, 146] on link "Bestelling afwerken" at bounding box center [1471, 146] width 173 height 17
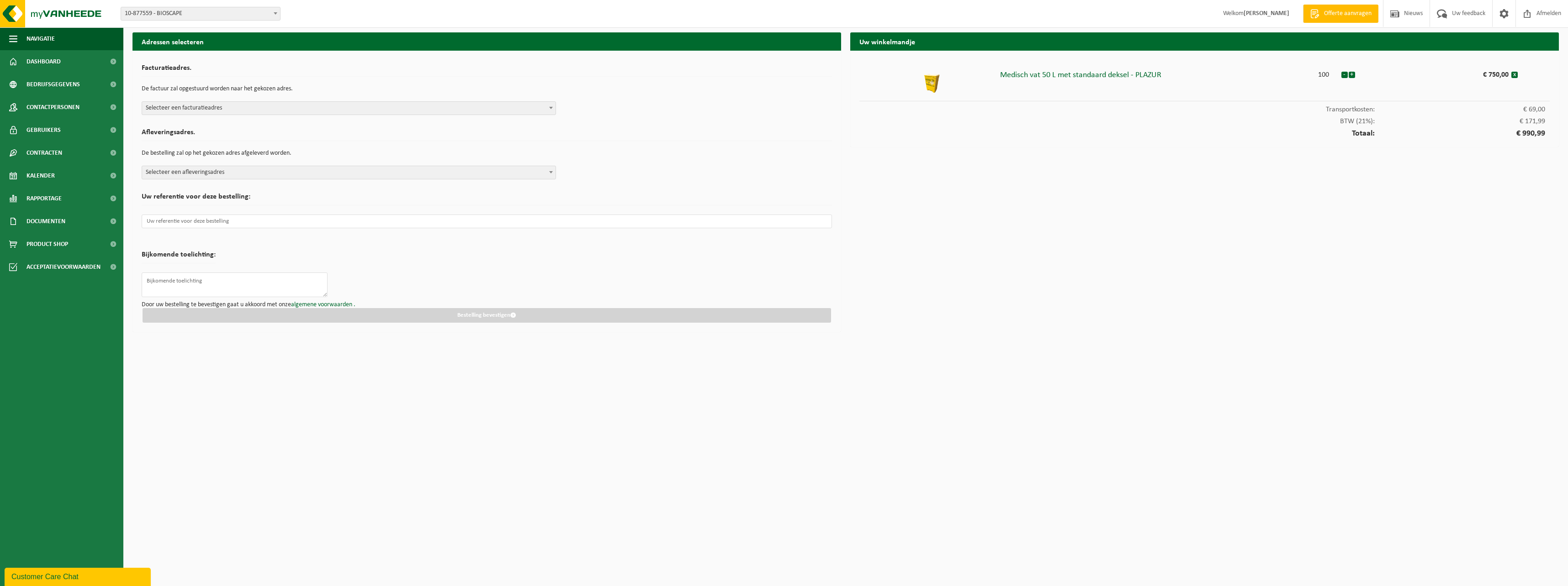
click at [261, 107] on span "Selecteer een facturatieadres" at bounding box center [348, 108] width 413 height 13
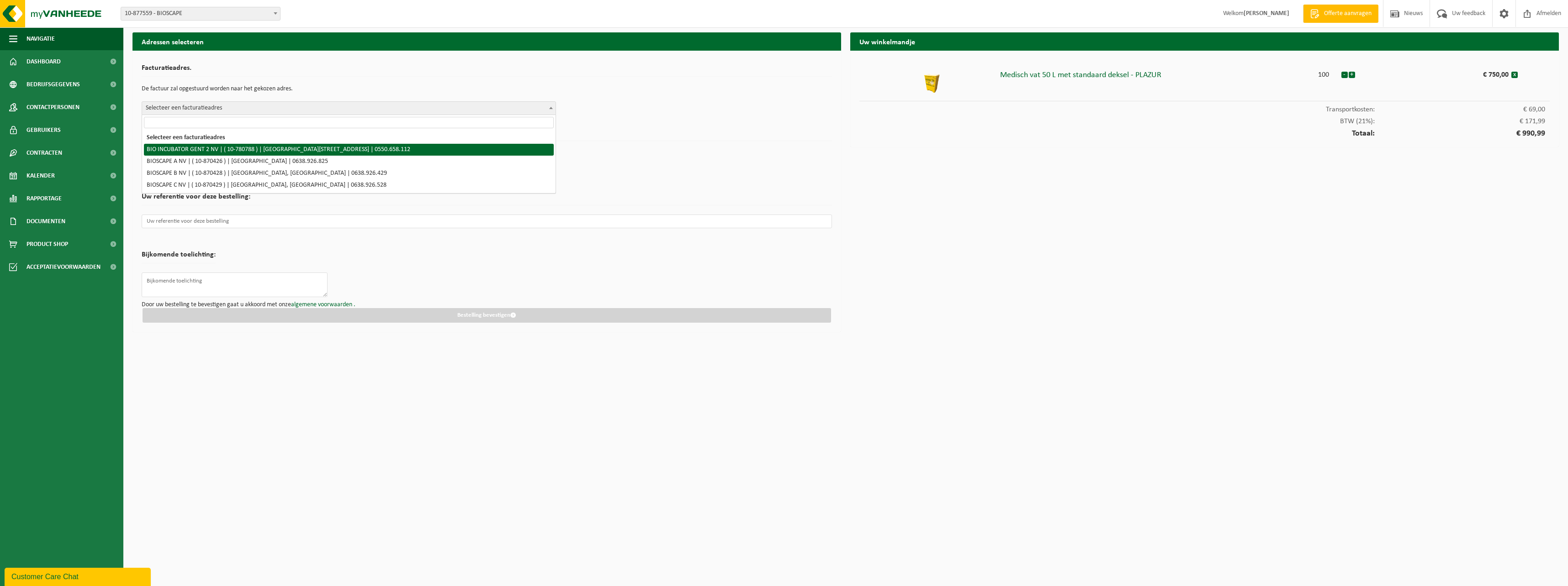
select select "28675"
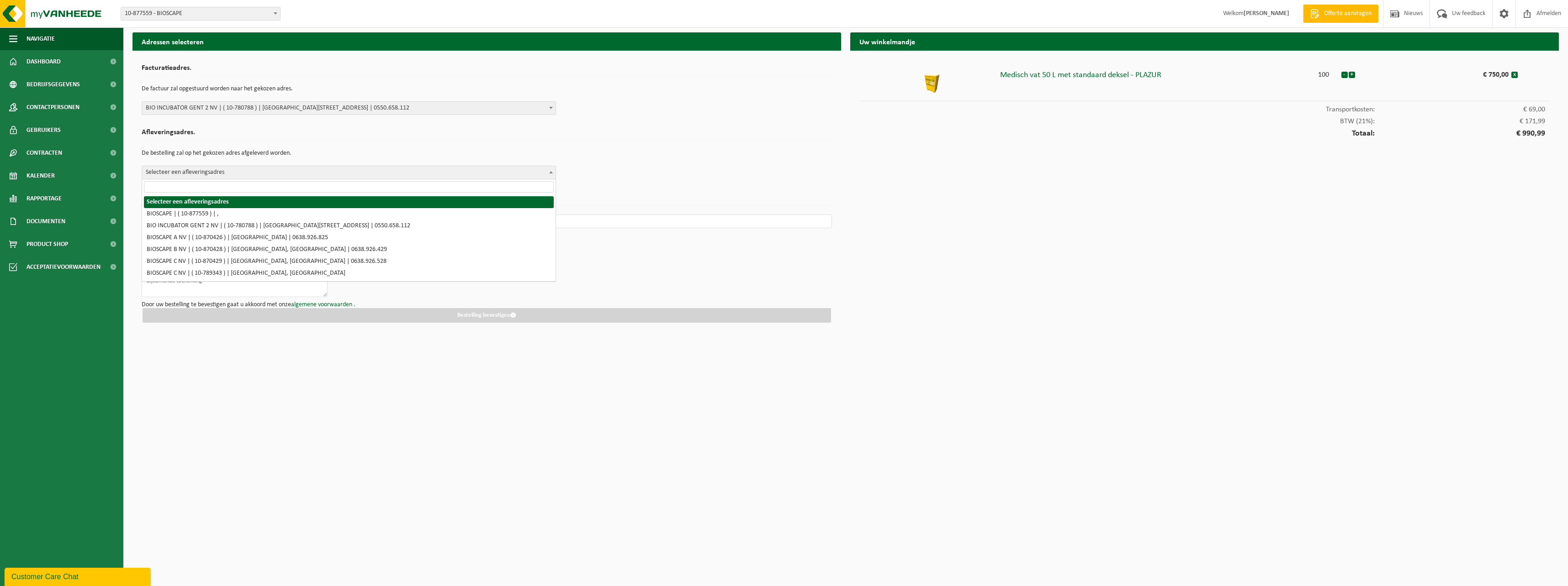
click at [239, 172] on span "Selecteer een afleveringsadres" at bounding box center [348, 172] width 413 height 13
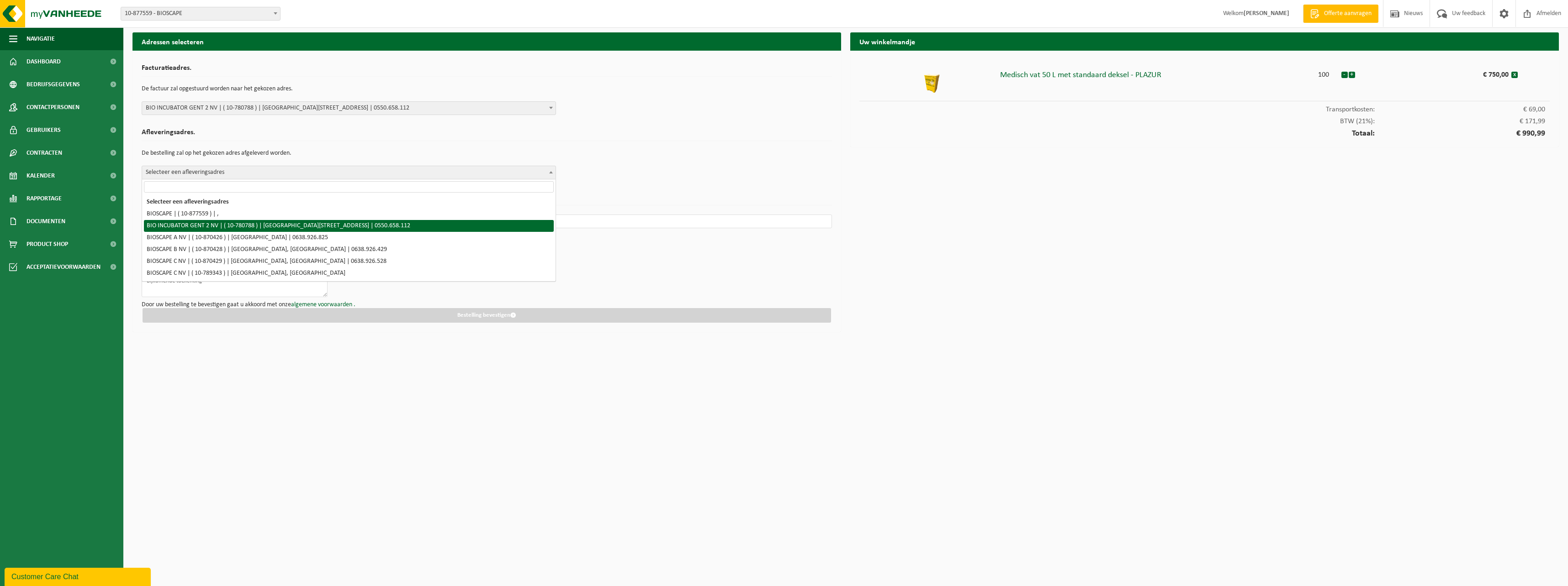
select select "28675"
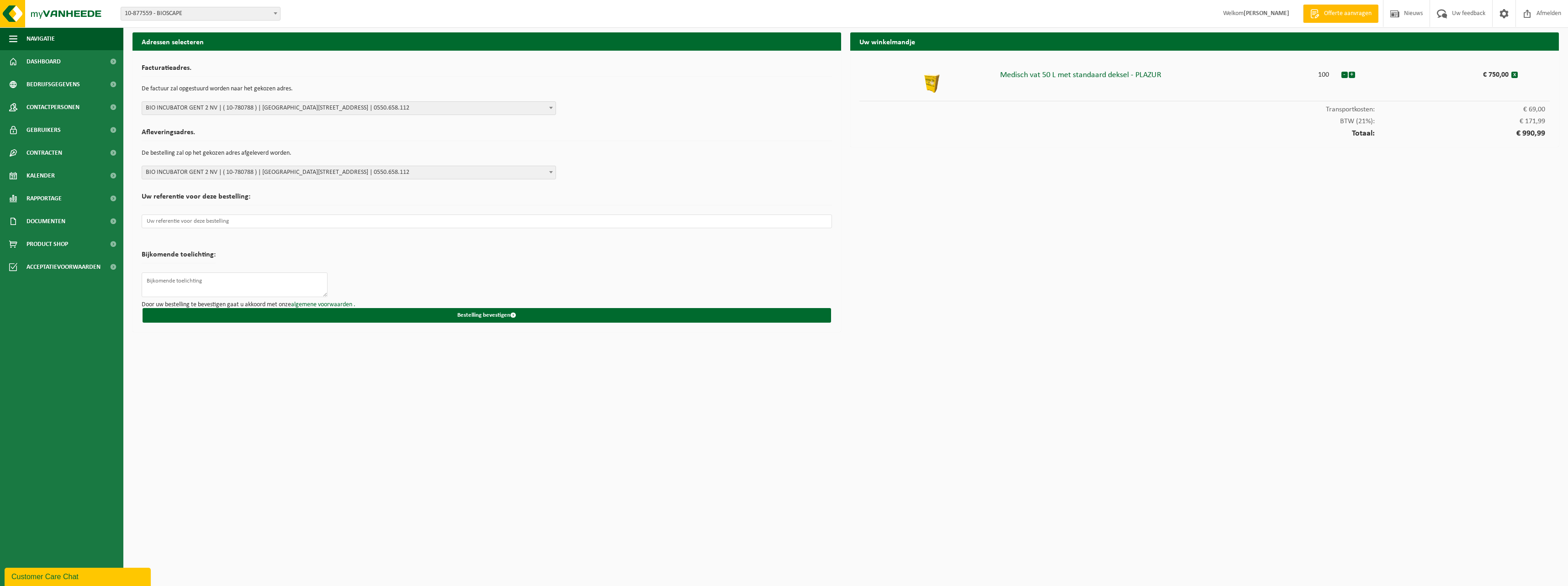
click at [244, 229] on p at bounding box center [487, 221] width 690 height 23
click at [239, 224] on input "text" at bounding box center [487, 221] width 690 height 13
paste input "Bioscape B op een europallet aub"
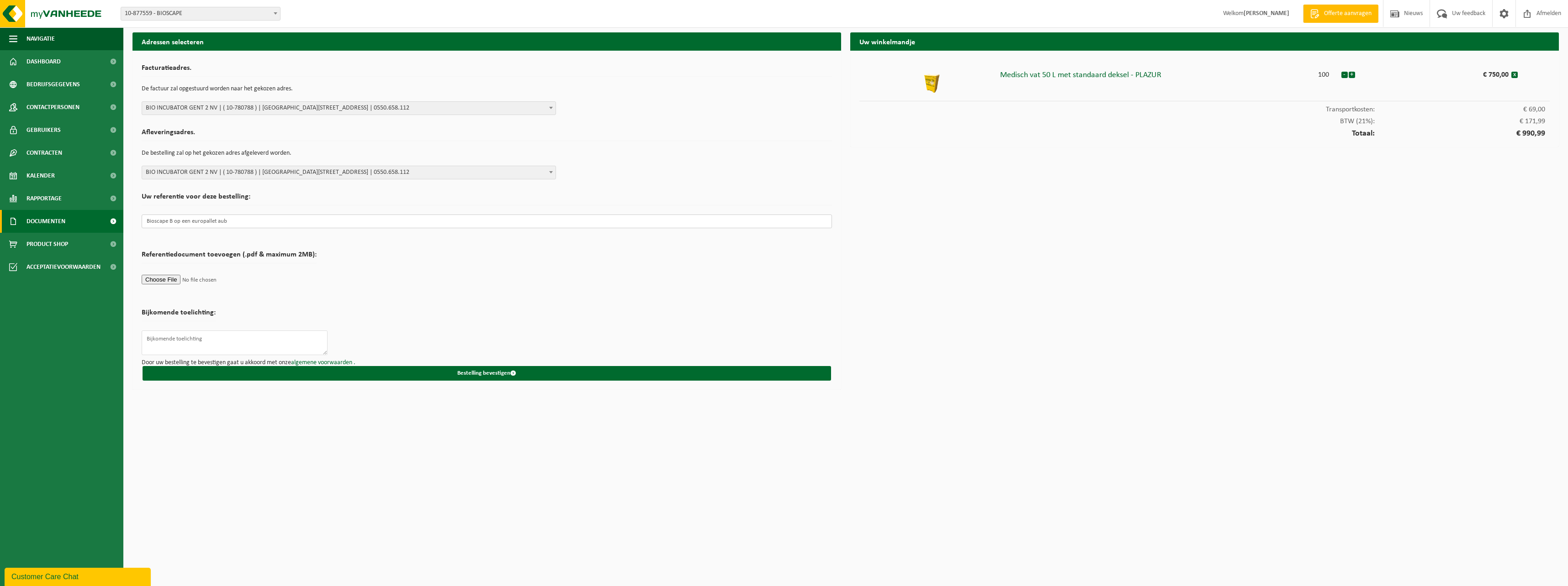
drag, startPoint x: 173, startPoint y: 223, endPoint x: 118, endPoint y: 222, distance: 55.0
click at [118, 222] on div "Navigatie Offerte aanvragen Nieuws Uw feedback Afmelden Dashboard Bedrijfsgegev…" at bounding box center [784, 197] width 1568 height 394
type input "Bioscape 7 op een europallet aub"
click at [162, 348] on textarea at bounding box center [235, 343] width 186 height 25
paste textarea "Bioscape B op een europallet aub"
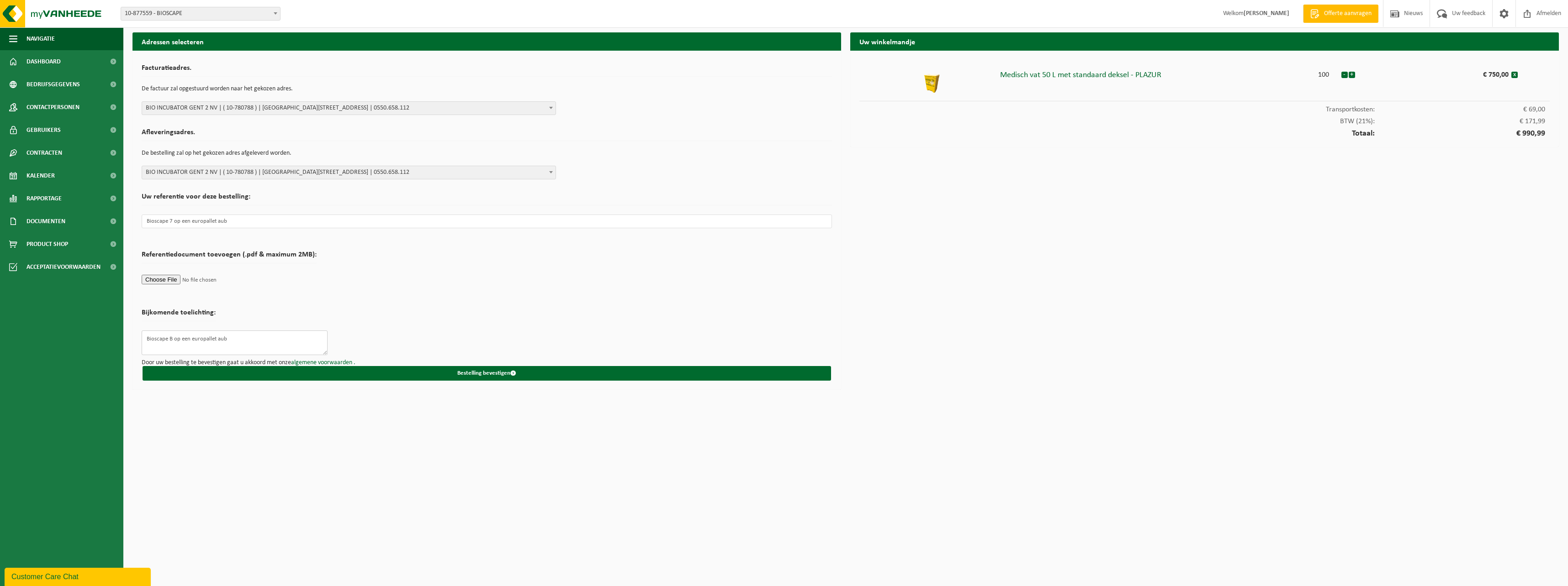
click at [171, 339] on textarea "Bioscape B op een europallet aub" at bounding box center [235, 343] width 186 height 25
type textarea "Bioscape 7 op een europallet aub"
click at [321, 376] on button "Bestelling bevestigen" at bounding box center [487, 374] width 689 height 15
